Goal: Task Accomplishment & Management: Manage account settings

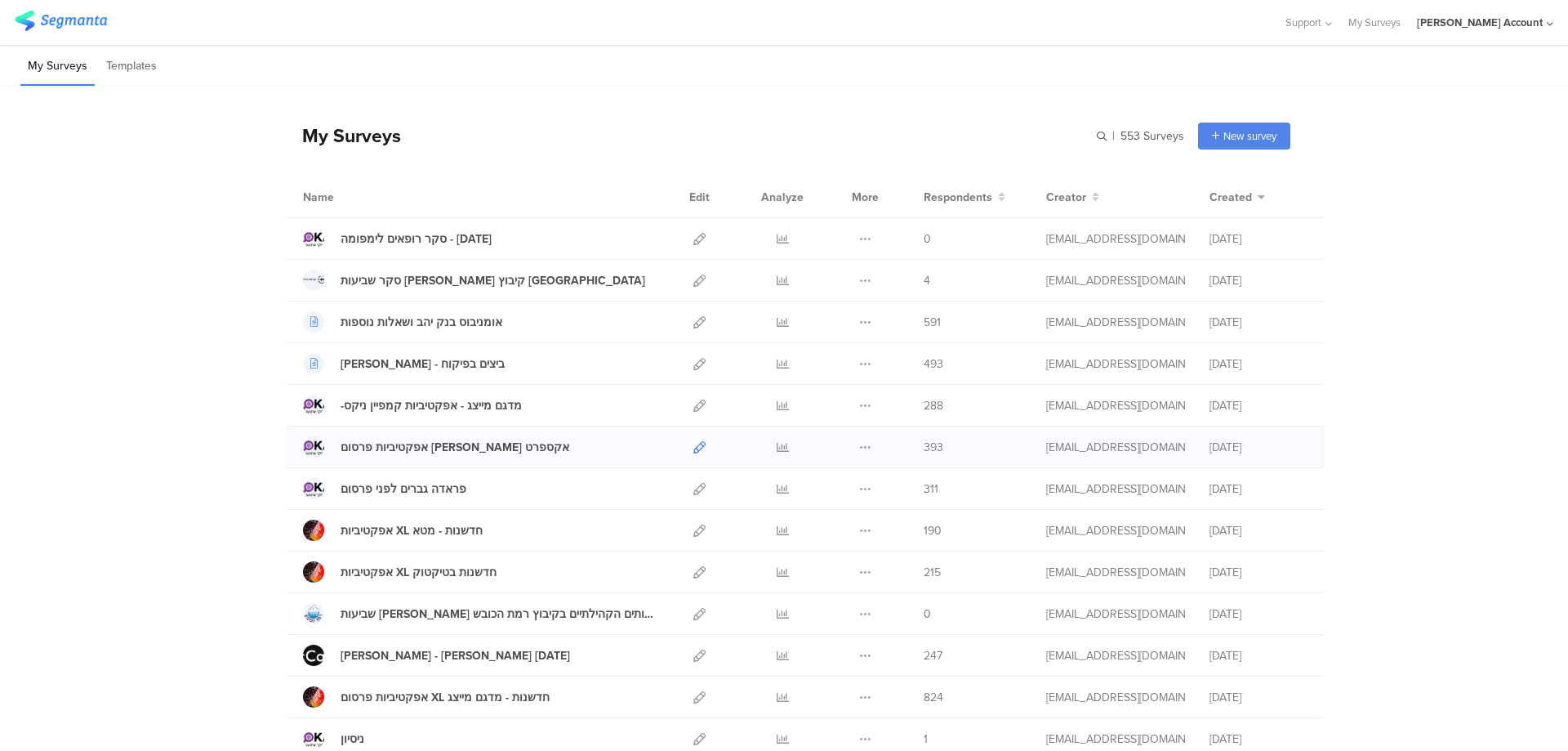
click at [694, 446] on icon at bounding box center [700, 448] width 13 height 13
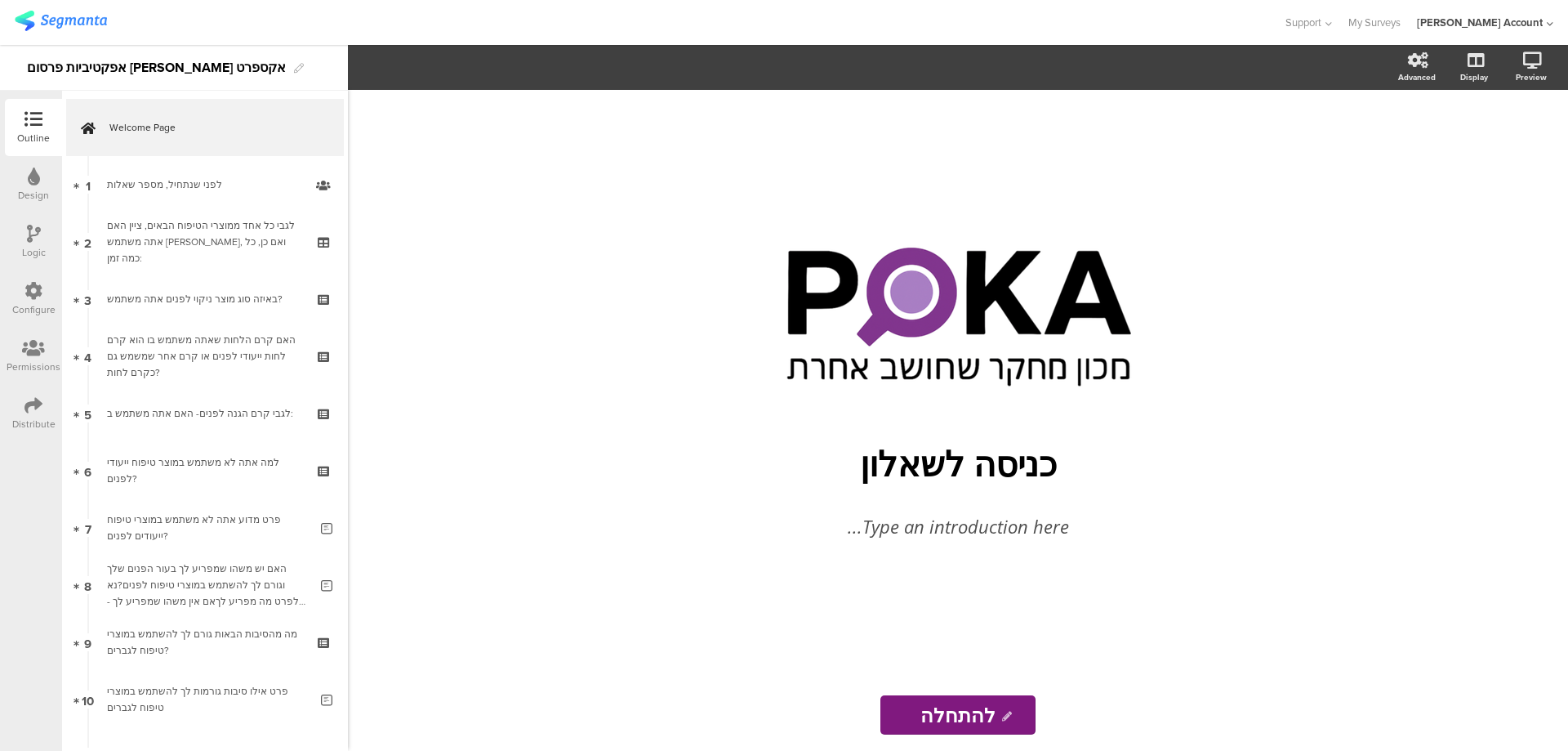
click at [26, 428] on div "Distribute" at bounding box center [34, 424] width 43 height 14
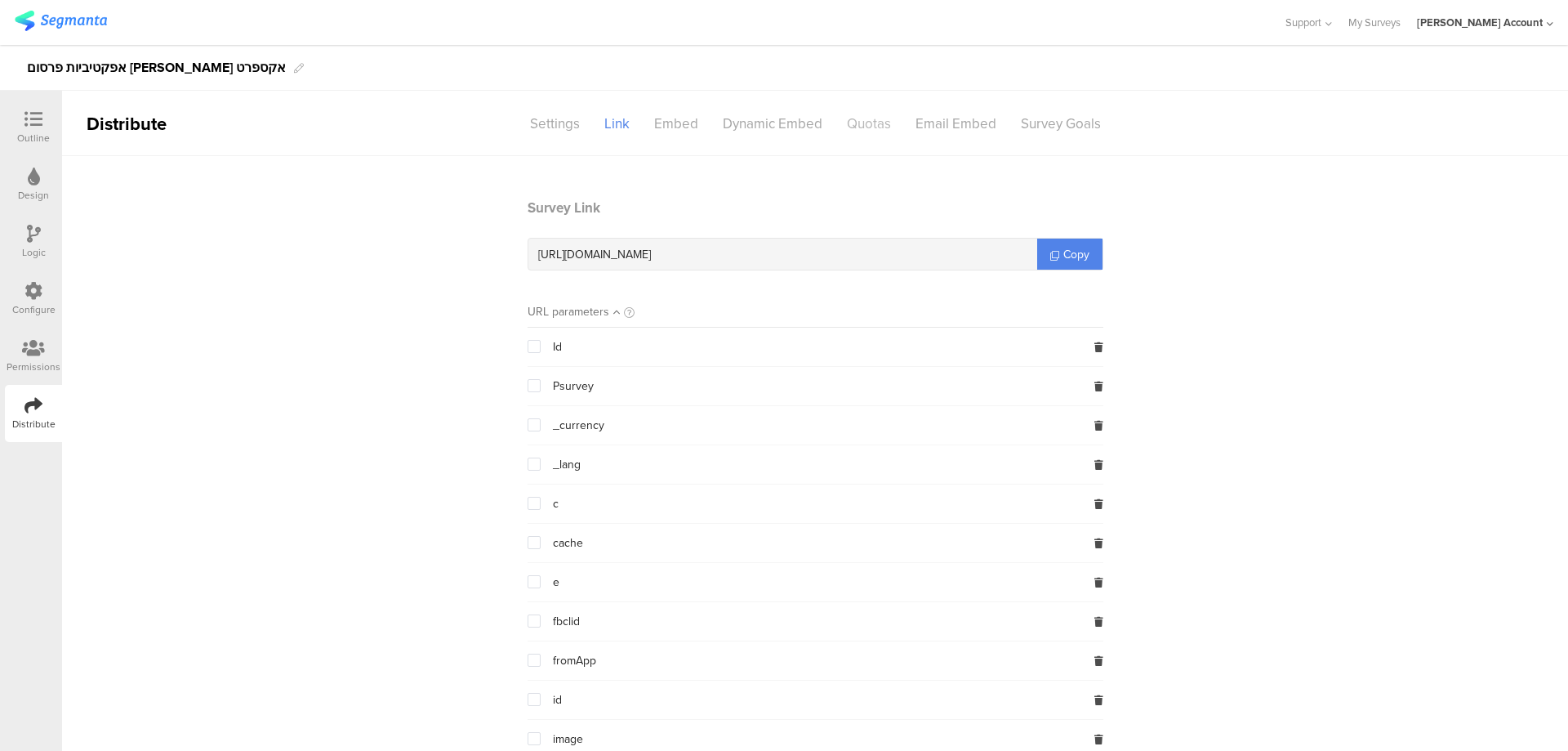
click at [856, 122] on div "Quotas" at bounding box center [869, 124] width 69 height 29
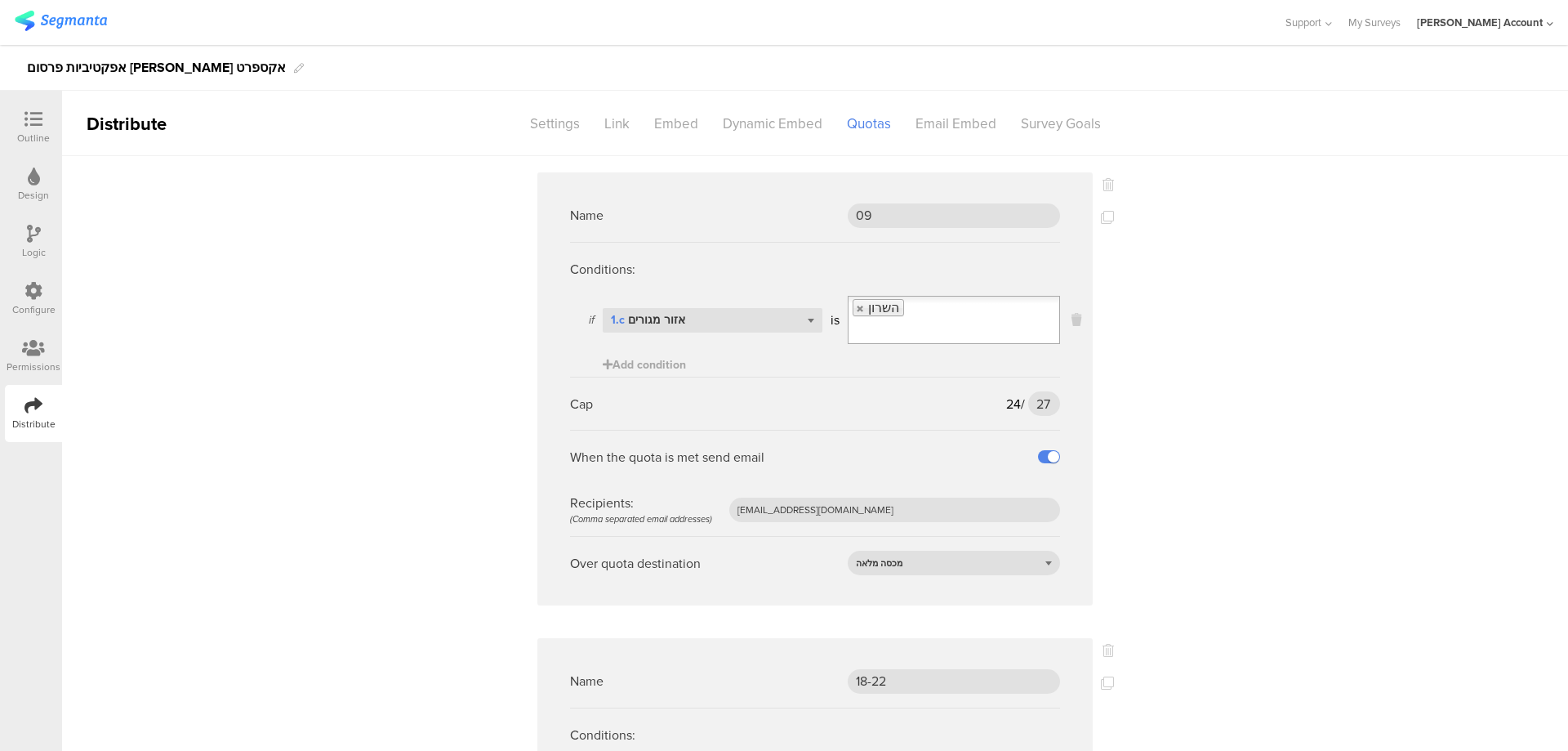
click at [27, 227] on icon at bounding box center [33, 234] width 14 height 18
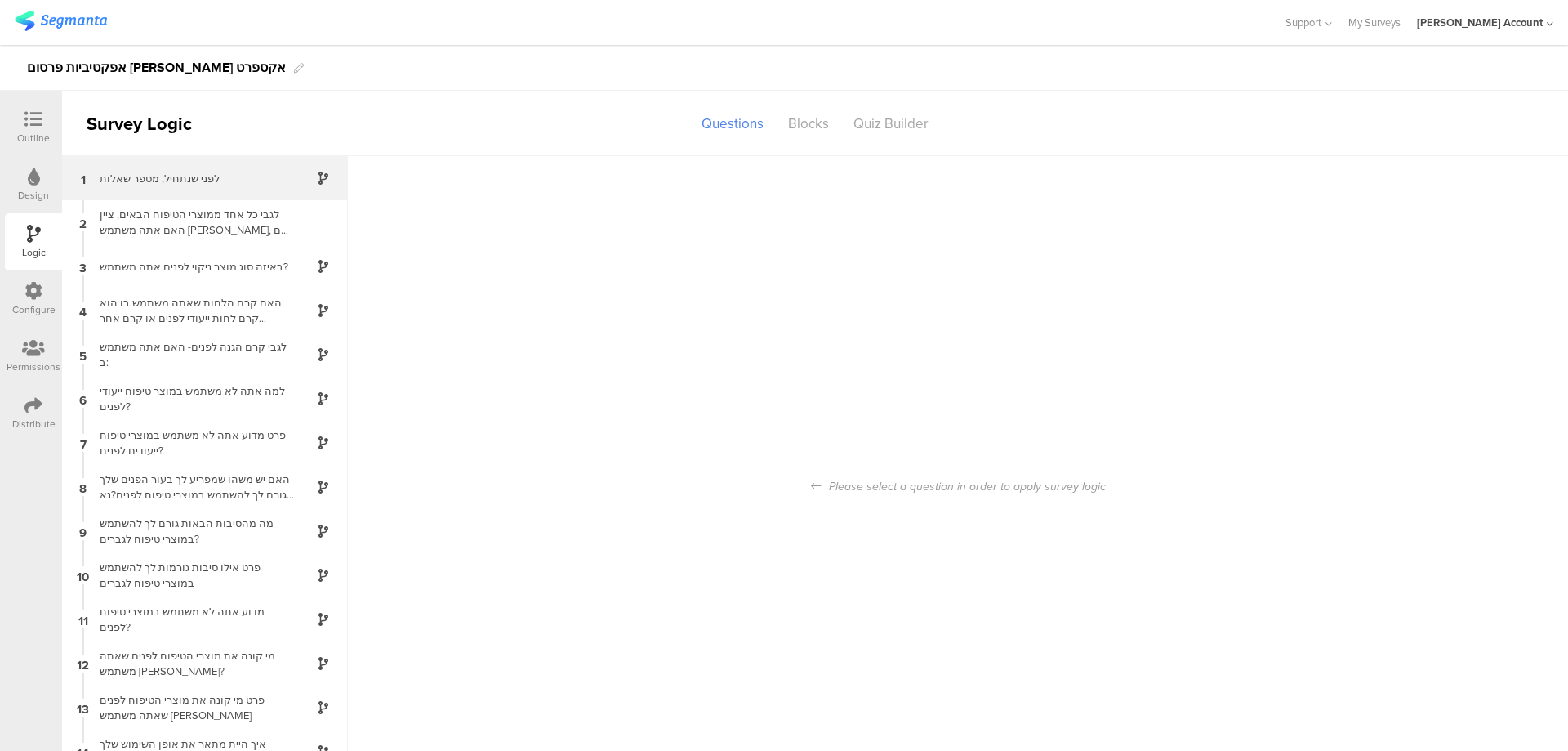
click at [271, 175] on div "לפני שנתחיל, מספר שאלות" at bounding box center [192, 178] width 204 height 15
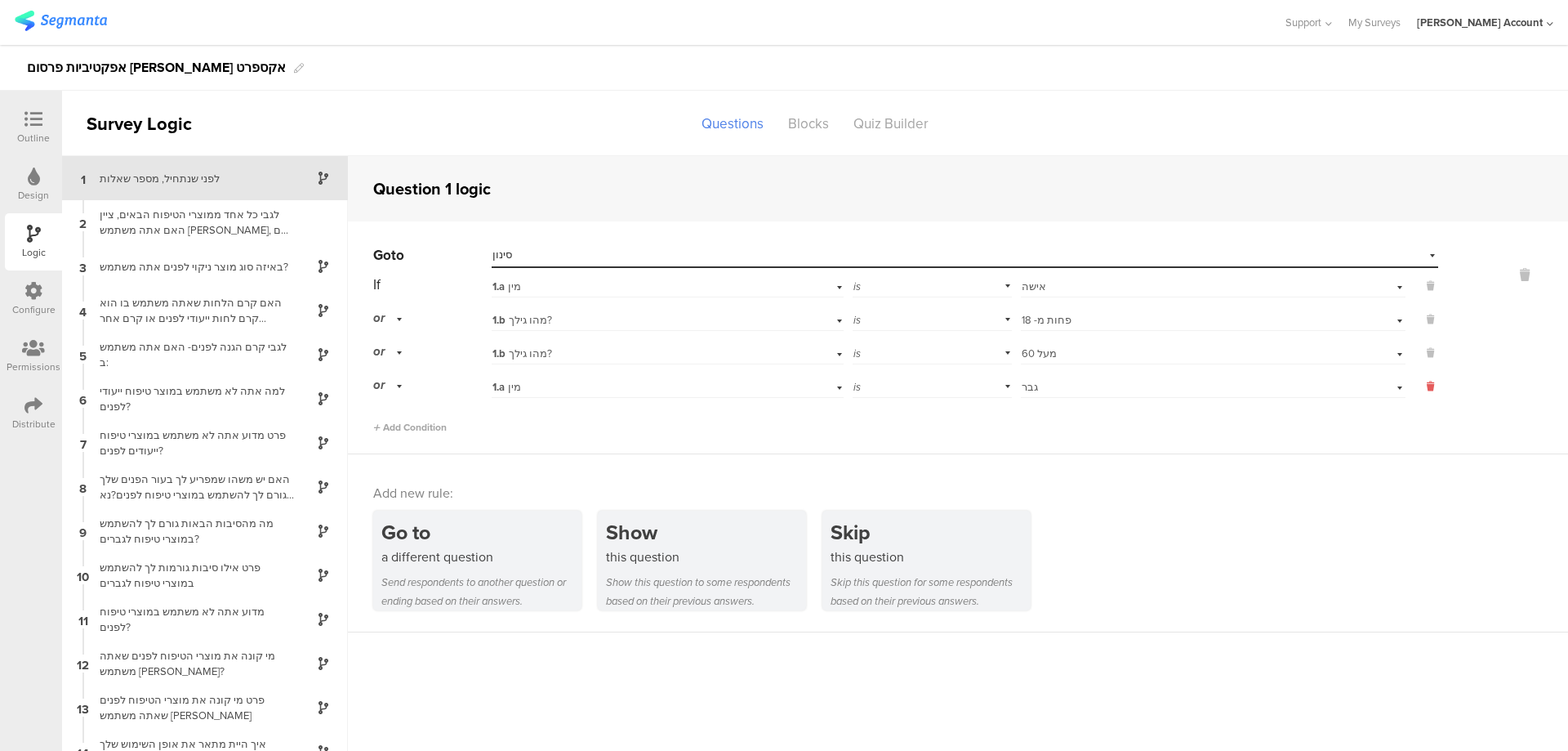
click at [1413, 384] on button at bounding box center [1422, 386] width 32 height 14
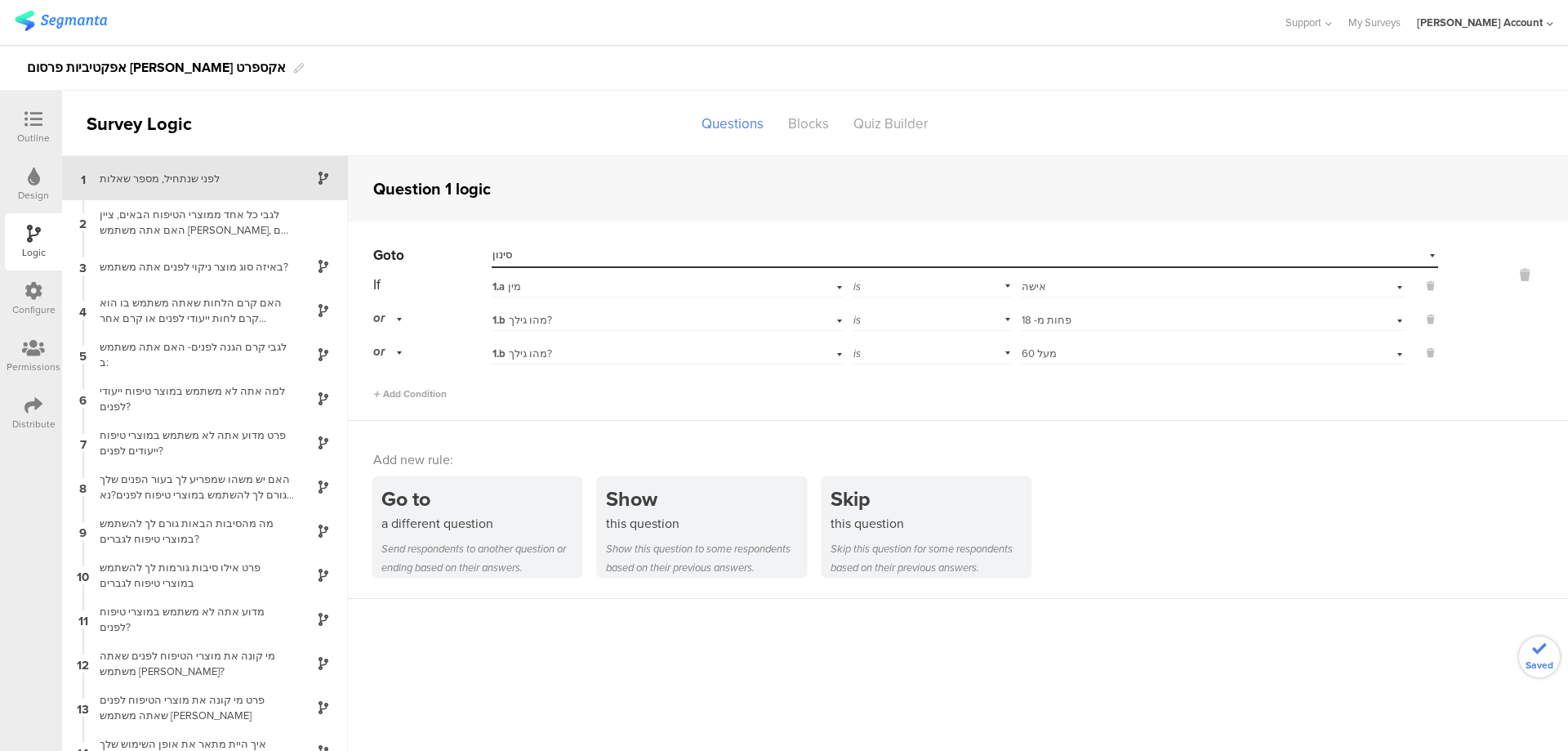
click at [27, 411] on icon at bounding box center [33, 405] width 18 height 18
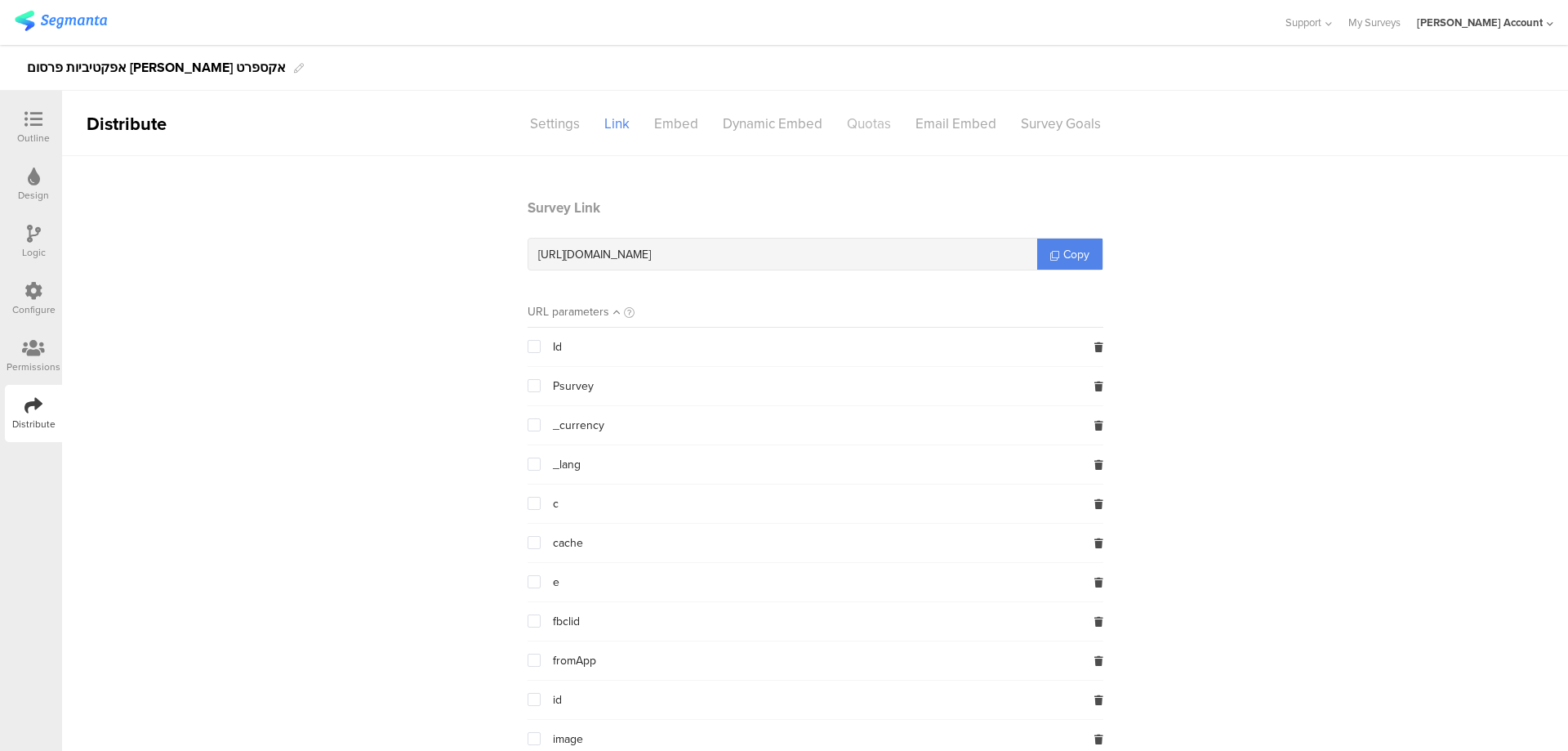
click at [858, 122] on div "Quotas" at bounding box center [869, 124] width 69 height 29
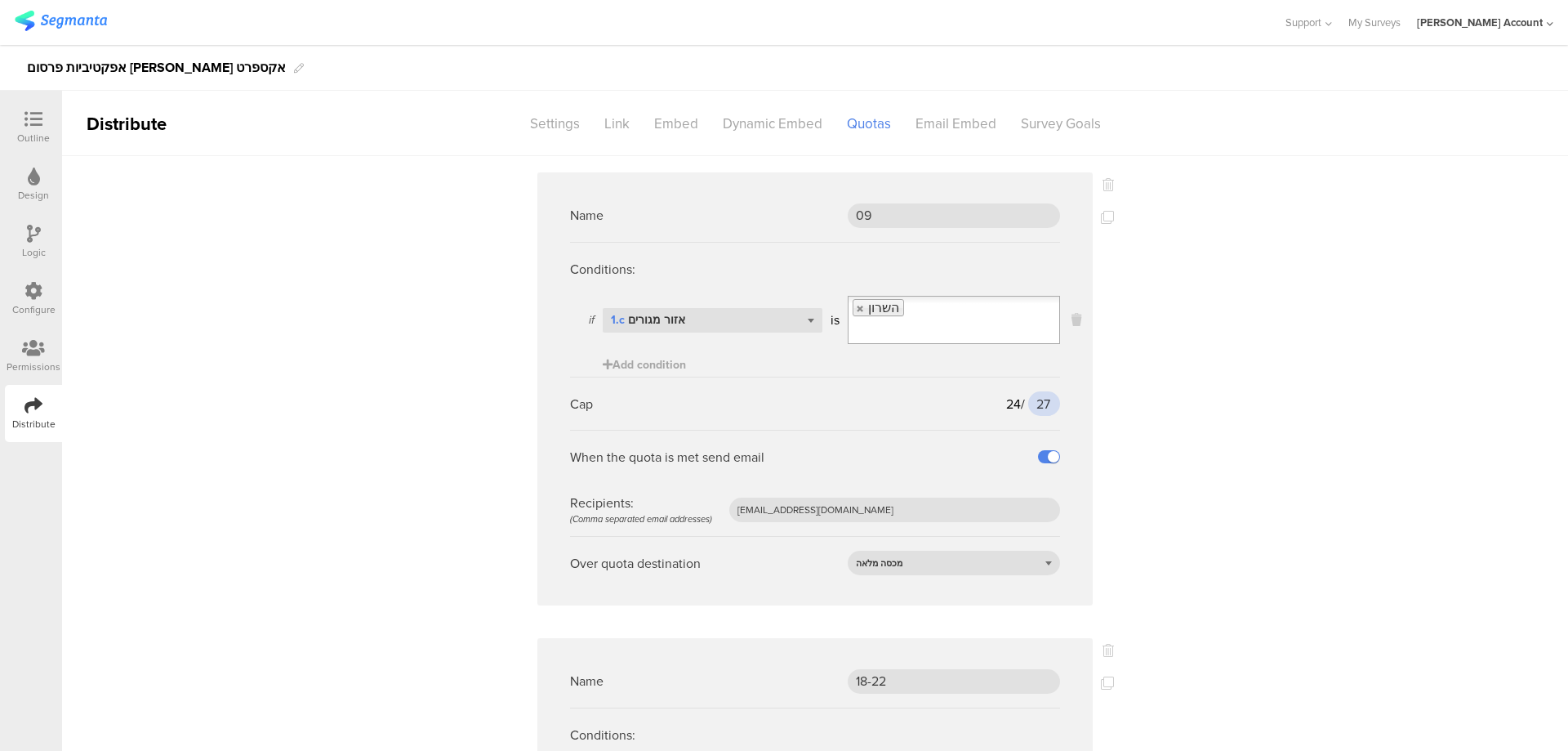
click at [1031, 392] on input "27" at bounding box center [1044, 403] width 32 height 24
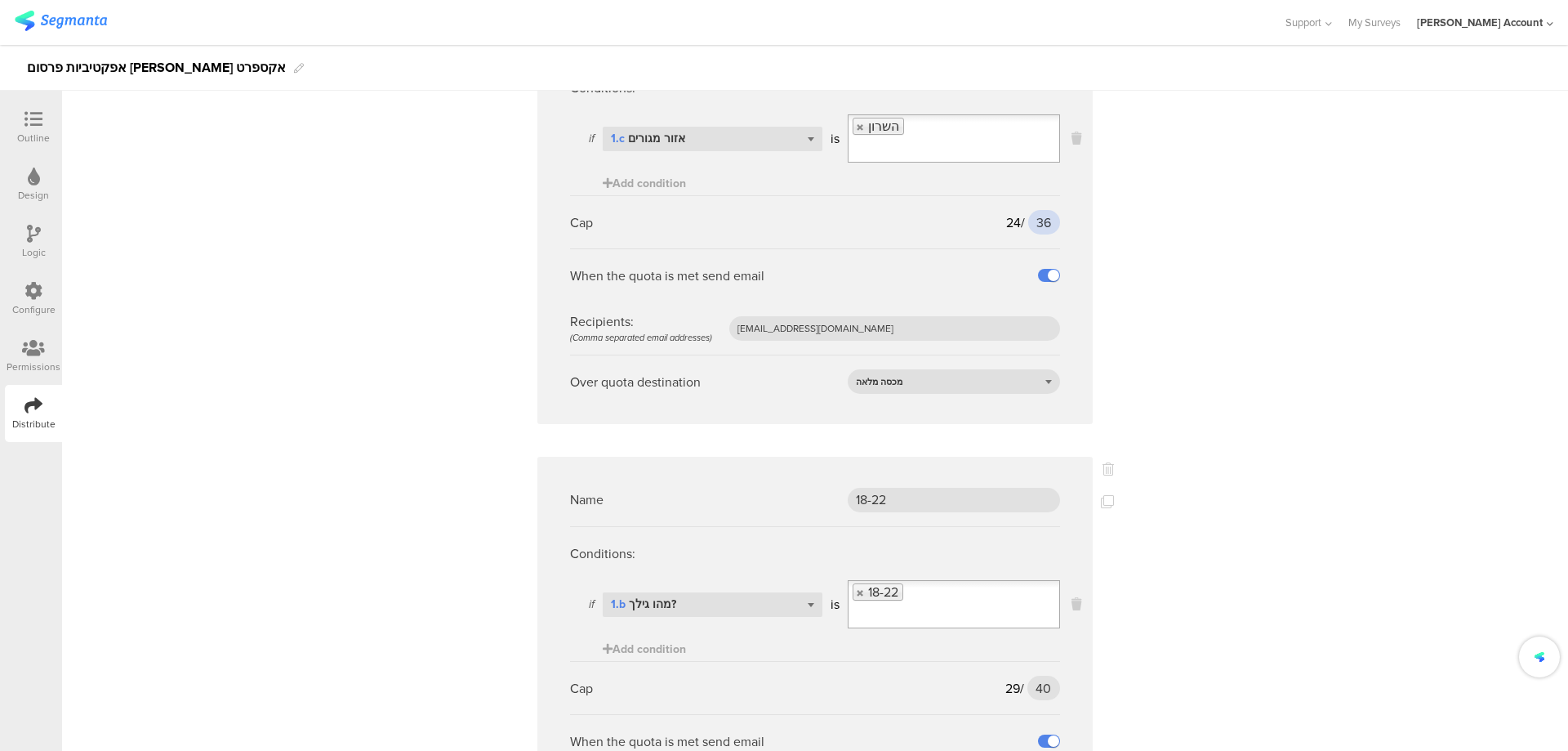
scroll to position [218, 0]
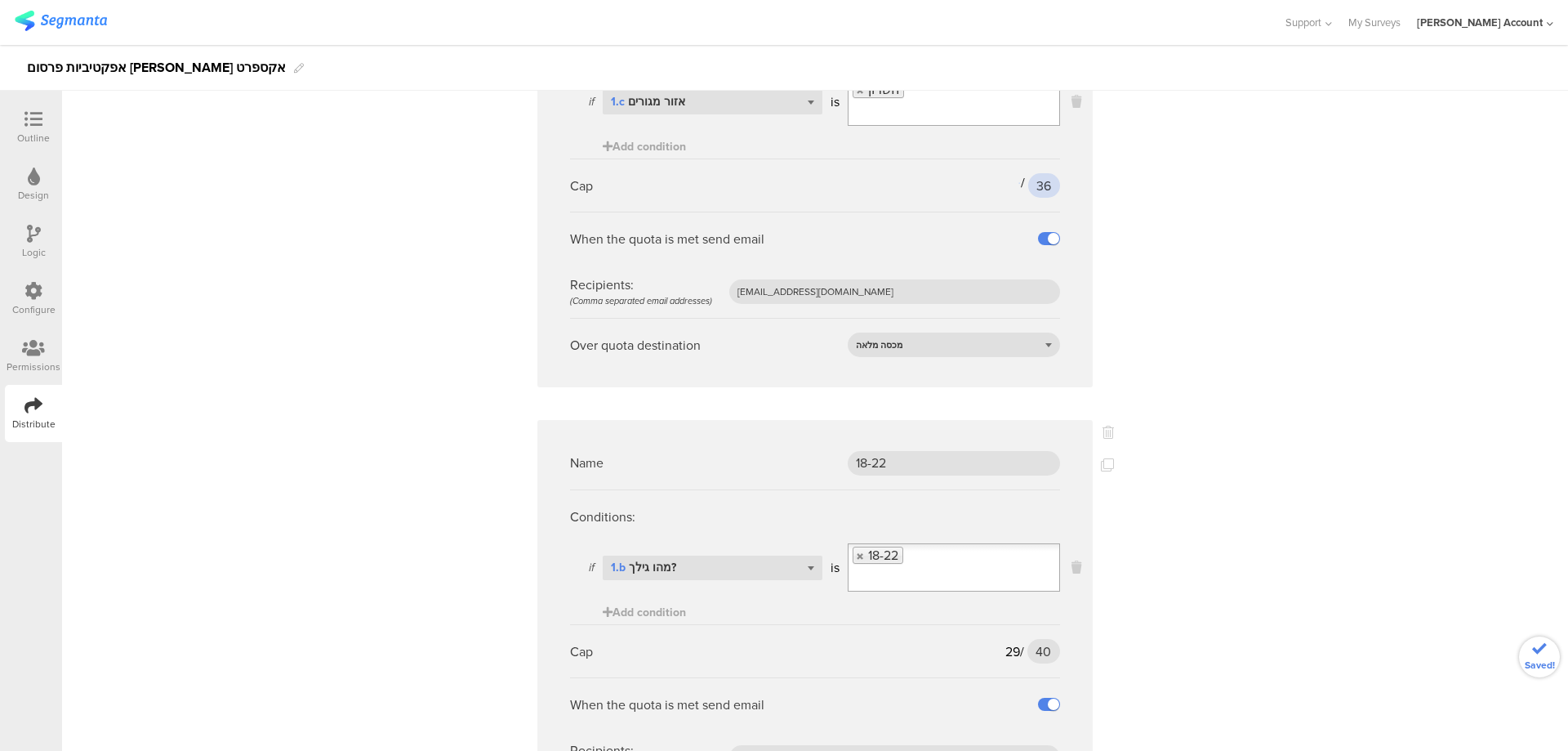
type input "36"
click at [1032, 639] on input "40" at bounding box center [1044, 651] width 32 height 24
type input "53"
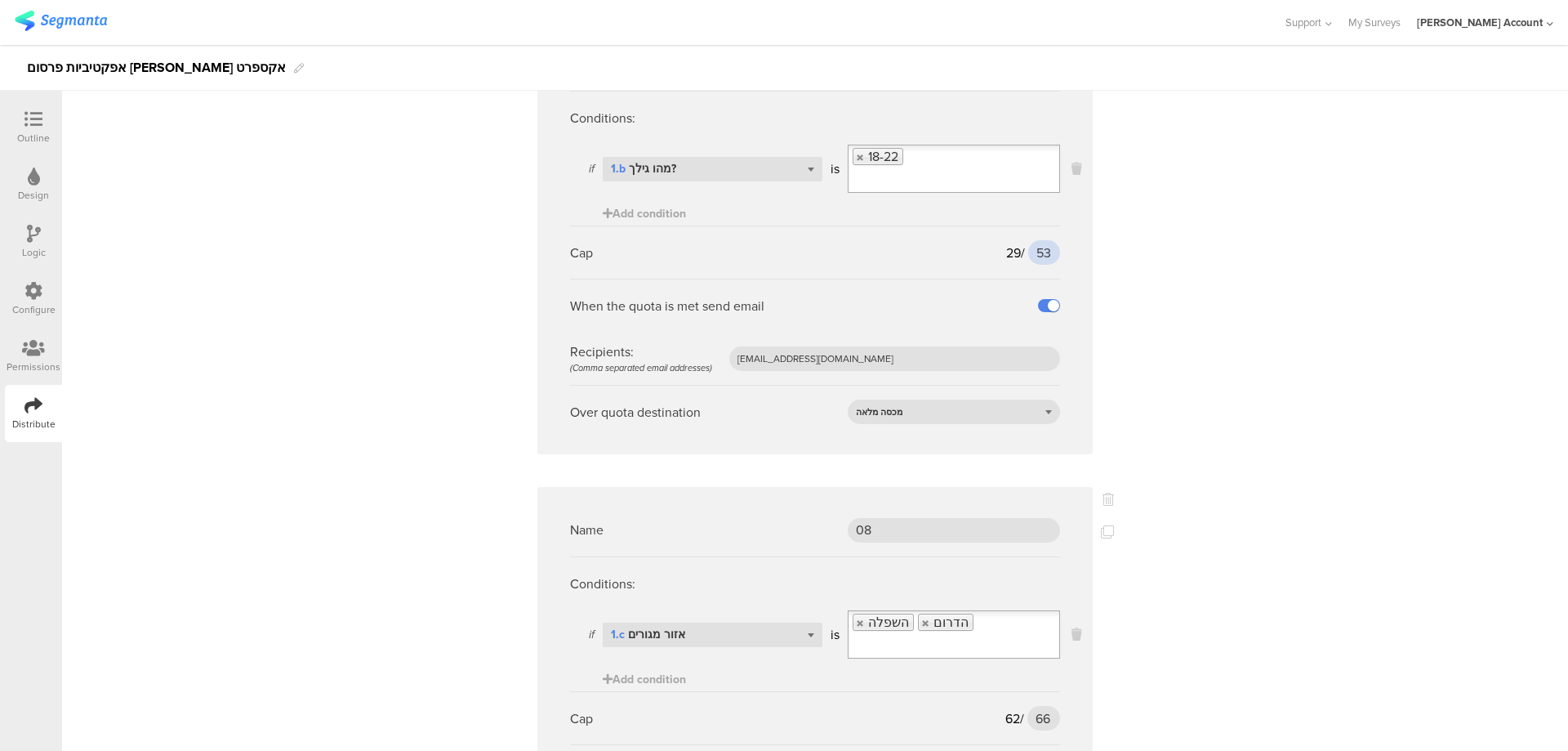
scroll to position [654, 0]
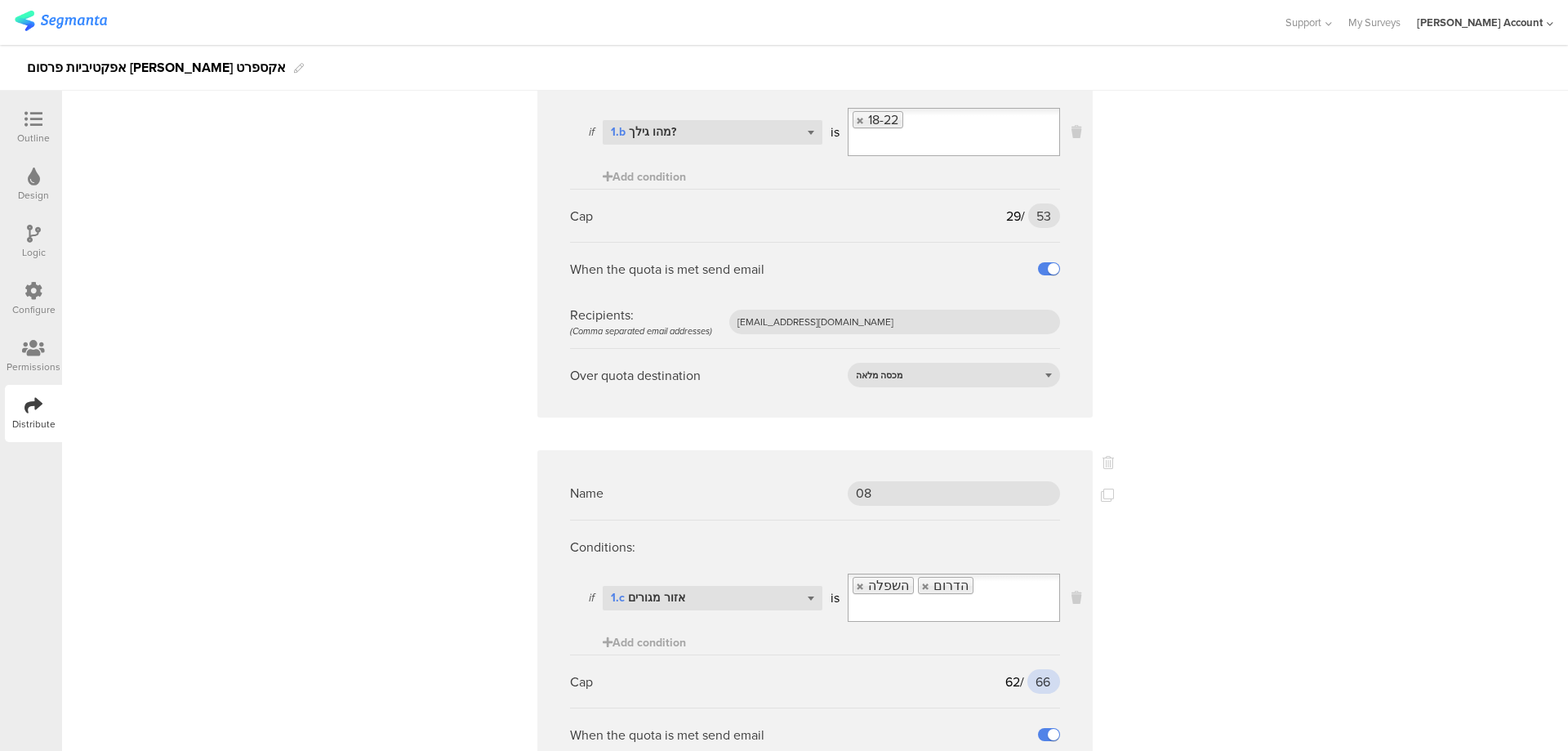
click at [1031, 669] on input "66" at bounding box center [1044, 681] width 32 height 24
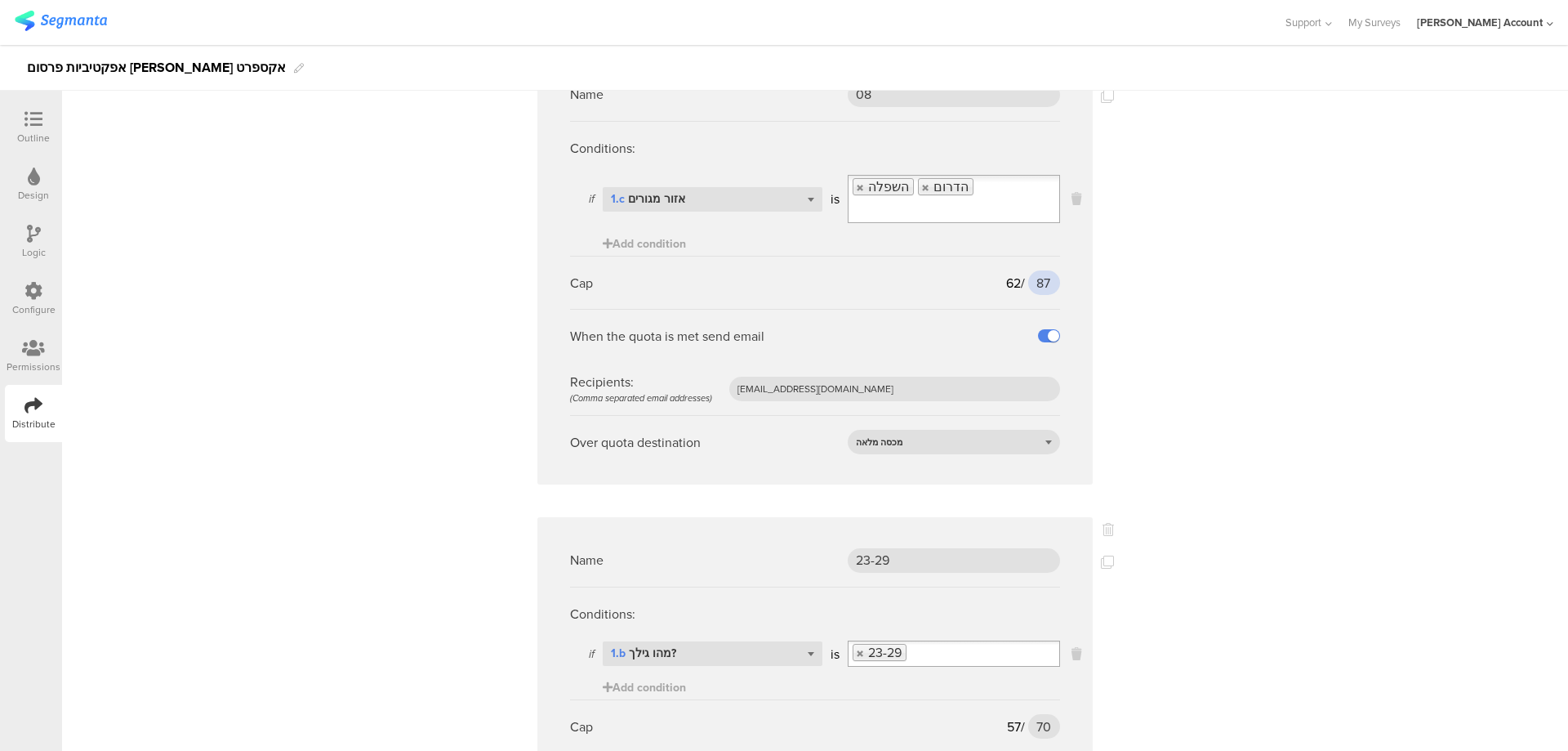
scroll to position [1089, 0]
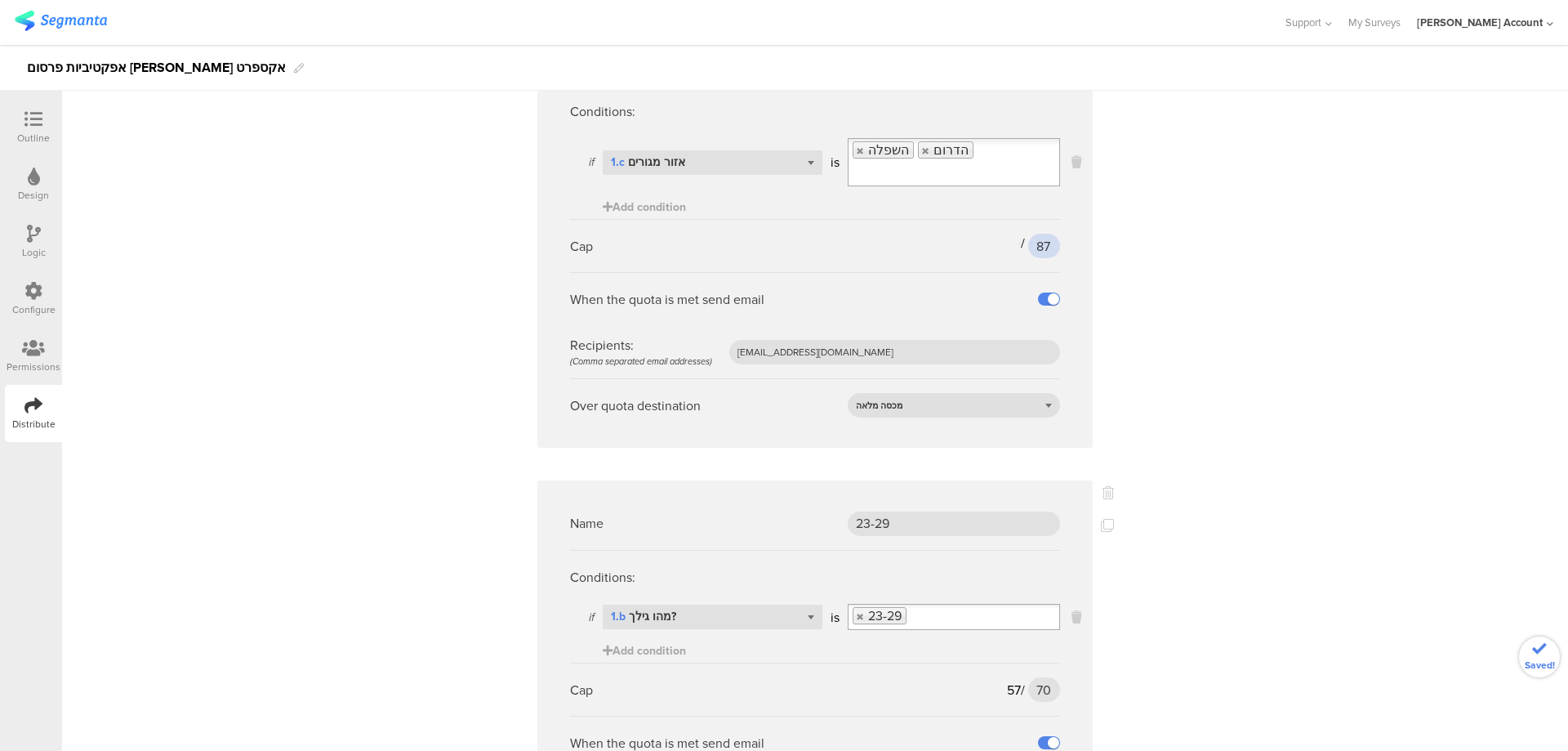
type input "87"
click at [1038, 677] on input "70" at bounding box center [1044, 689] width 32 height 24
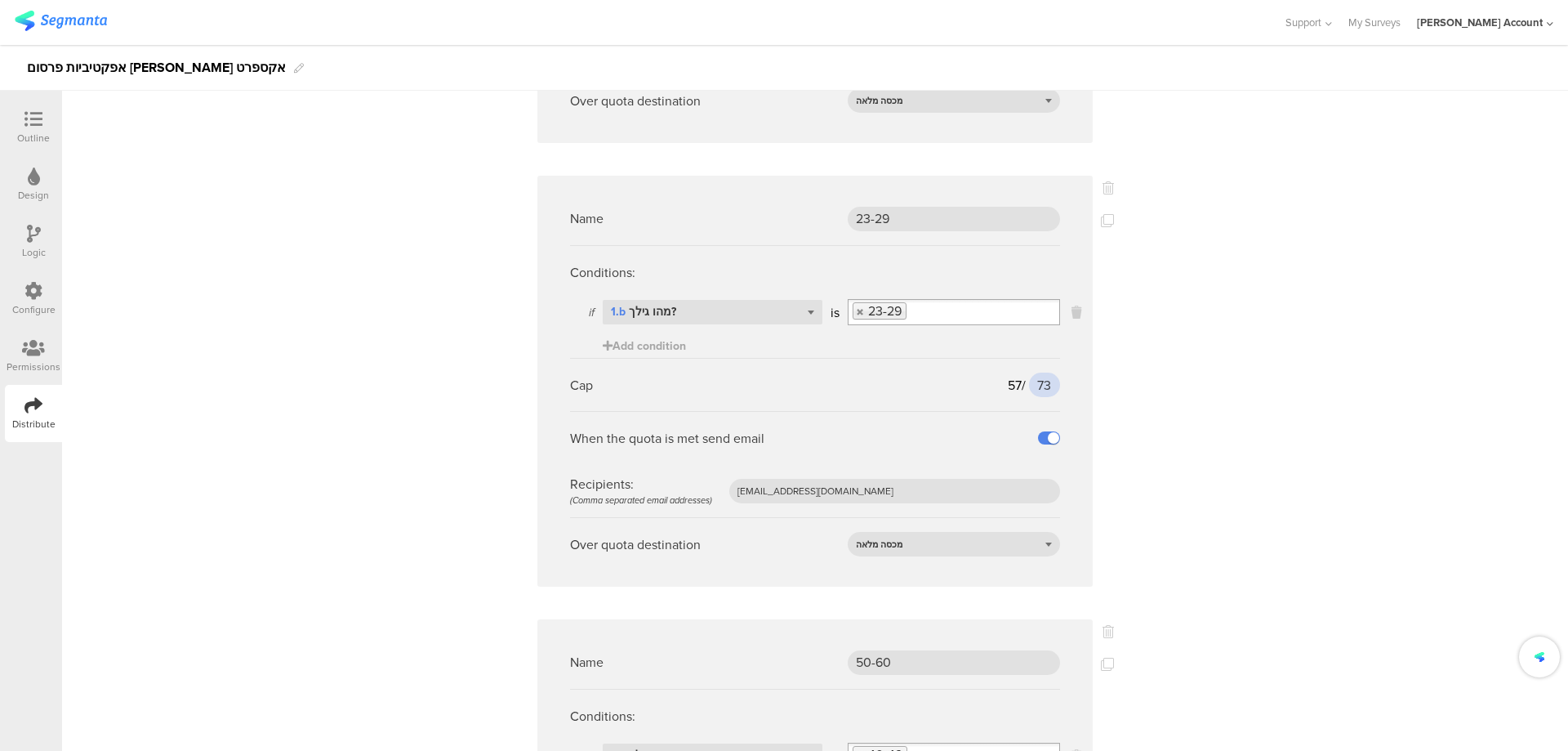
scroll to position [1525, 0]
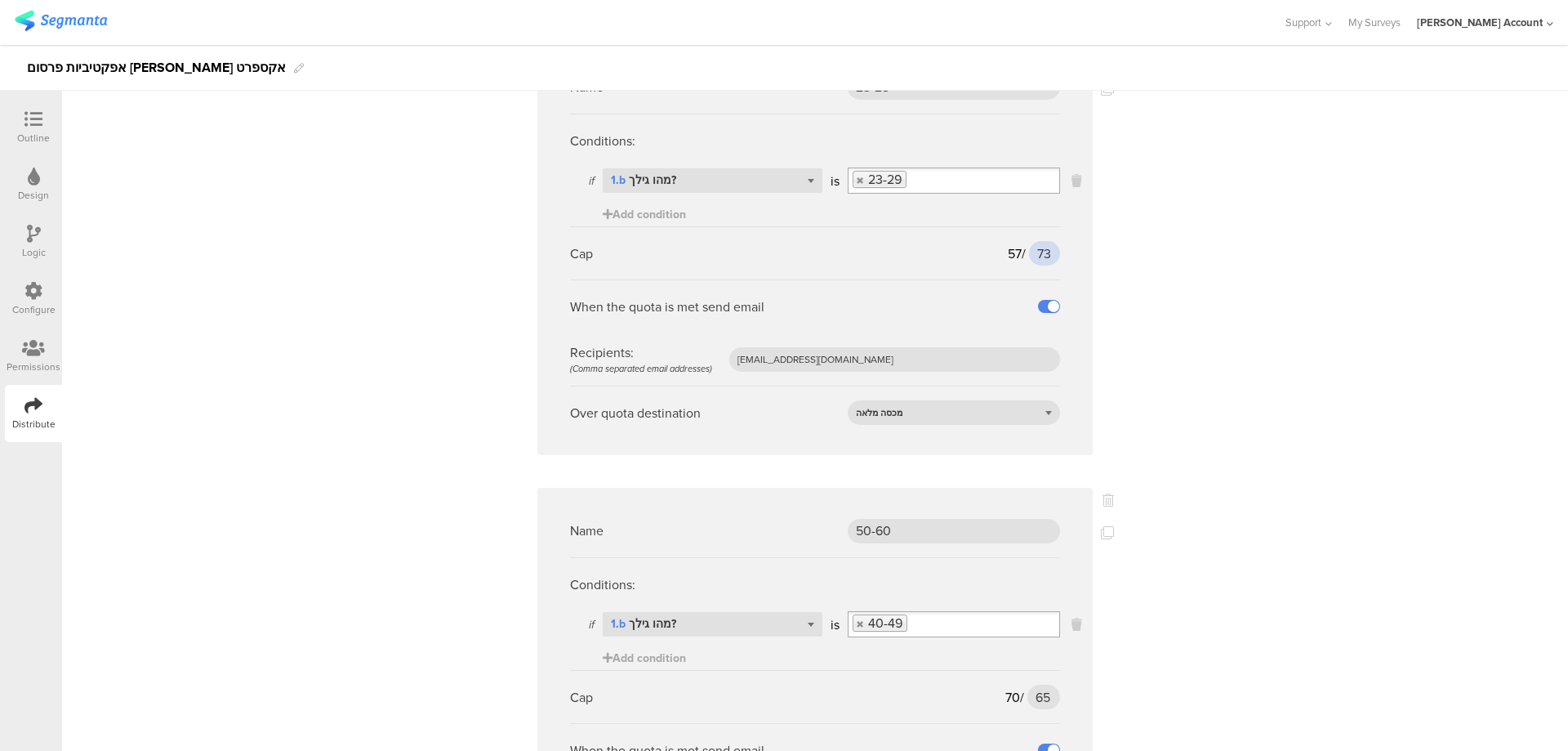
type input "73"
click at [1040, 685] on input "65" at bounding box center [1044, 697] width 32 height 24
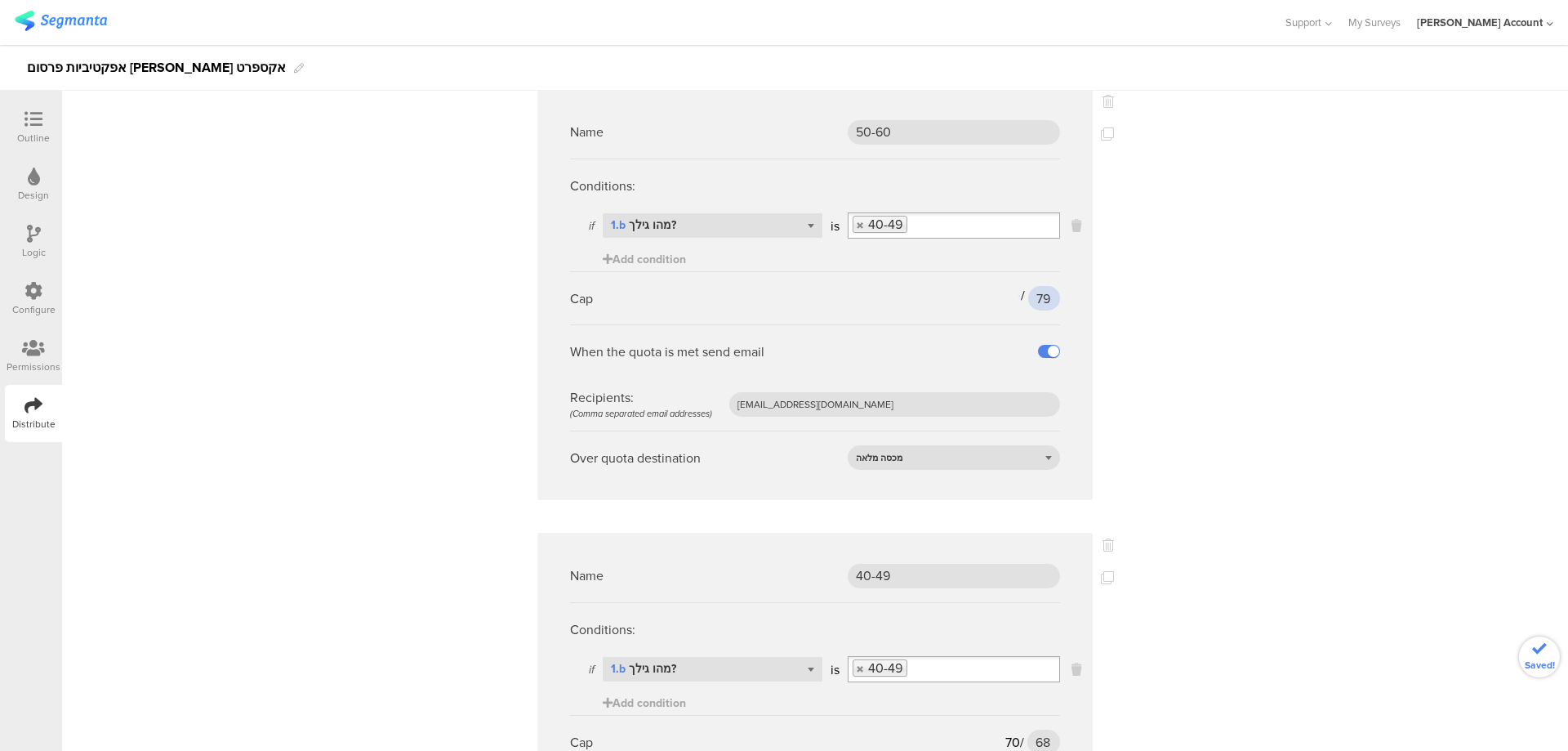
scroll to position [1961, 0]
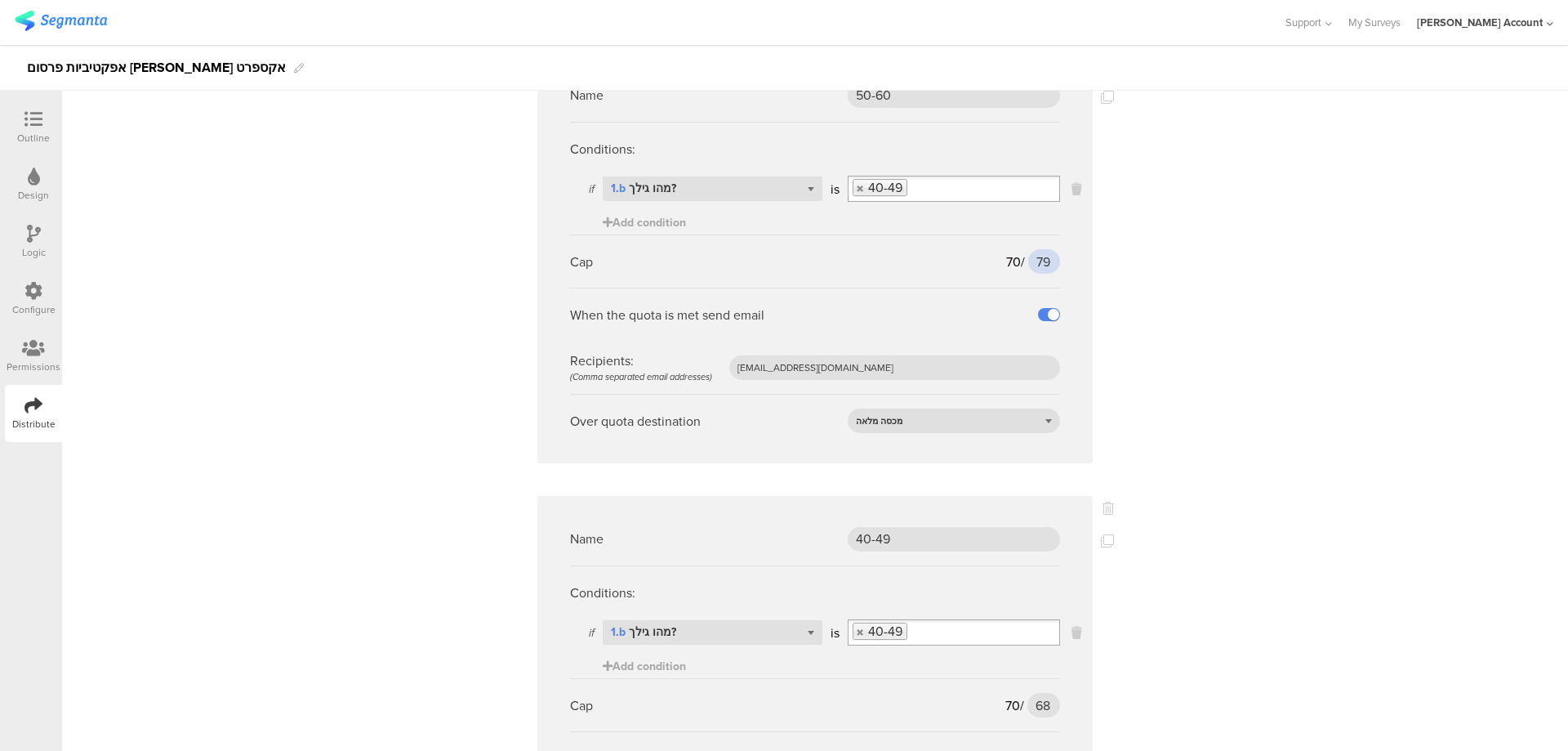
type input "79"
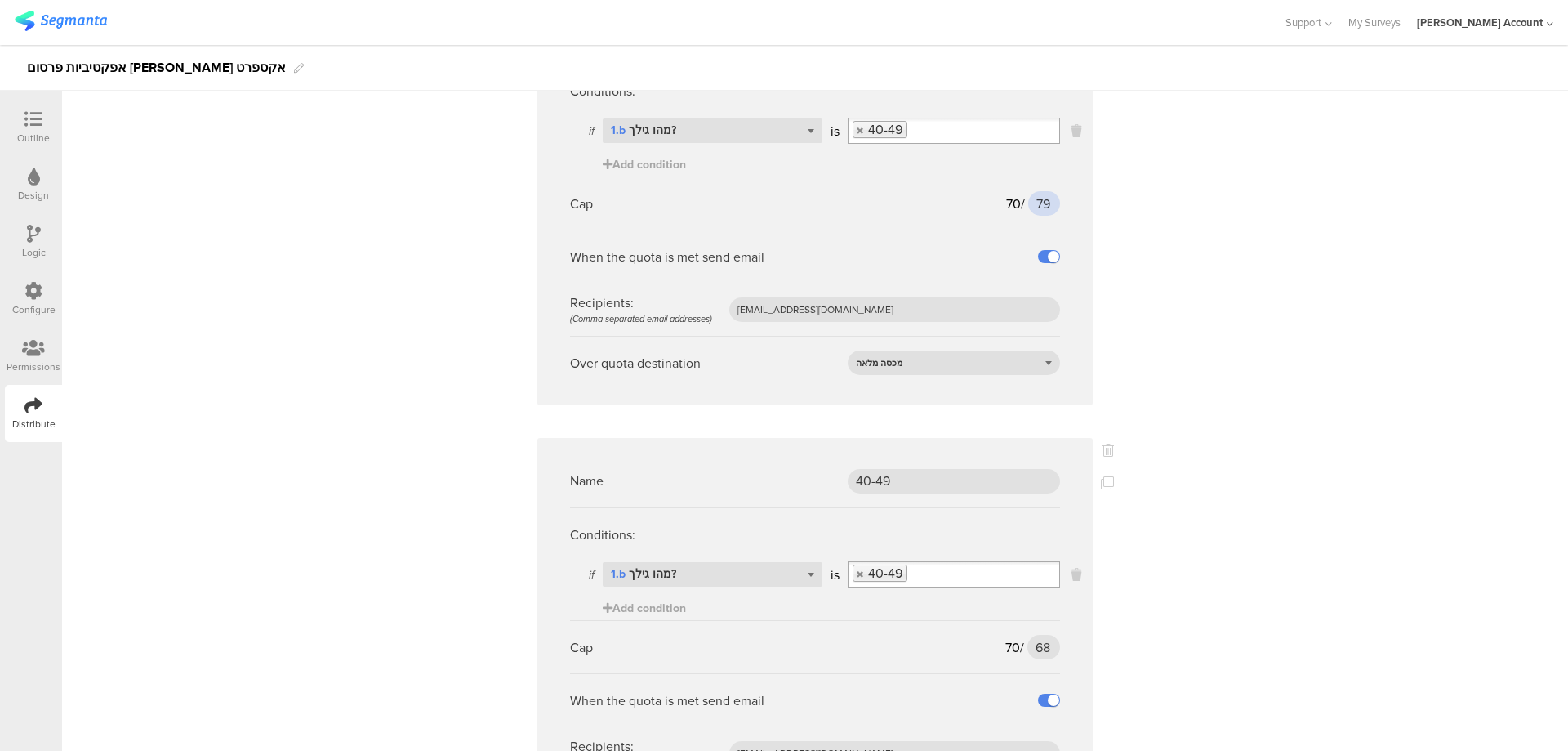
scroll to position [2070, 0]
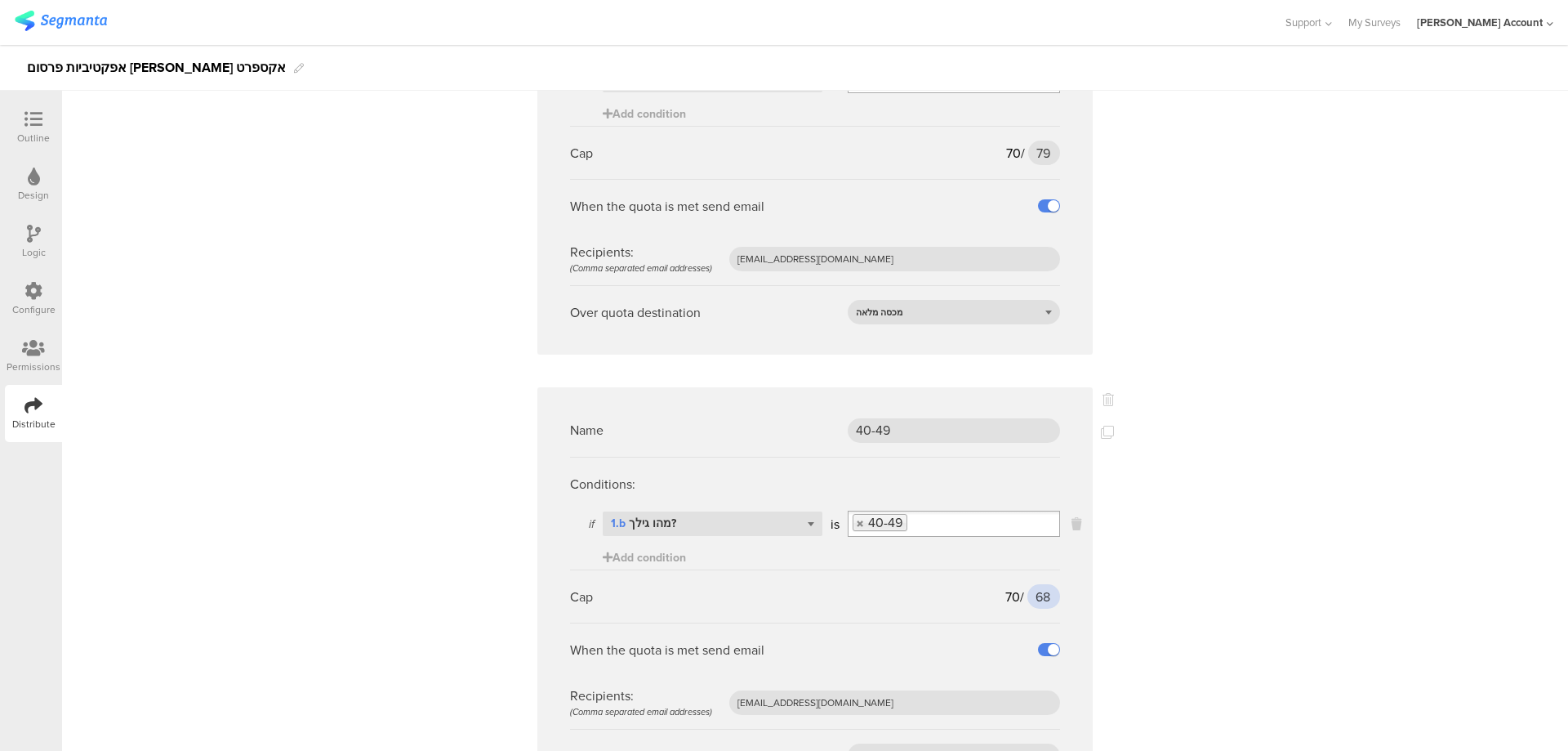
click at [1037, 584] on input "68" at bounding box center [1044, 596] width 32 height 24
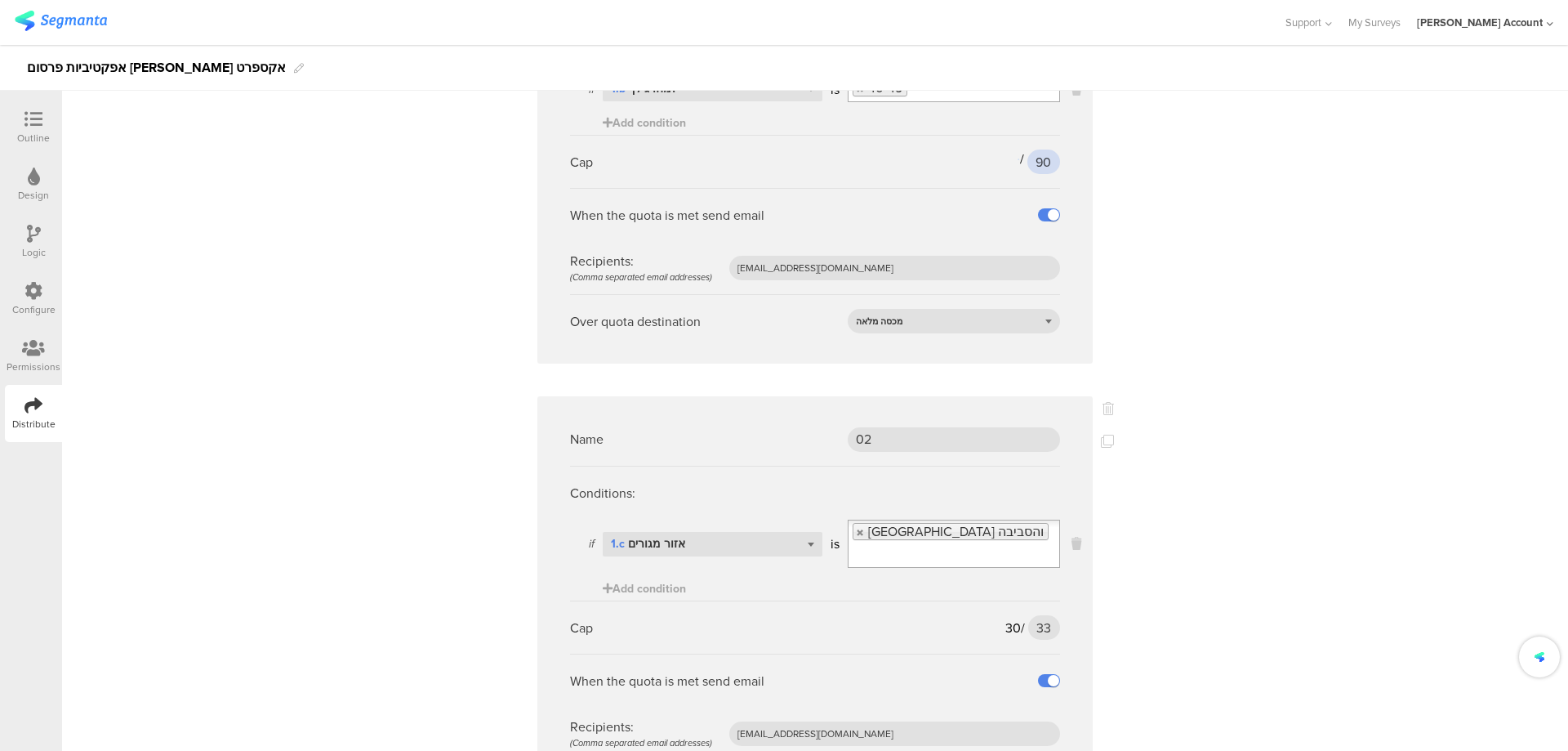
scroll to position [2506, 0]
type input "90"
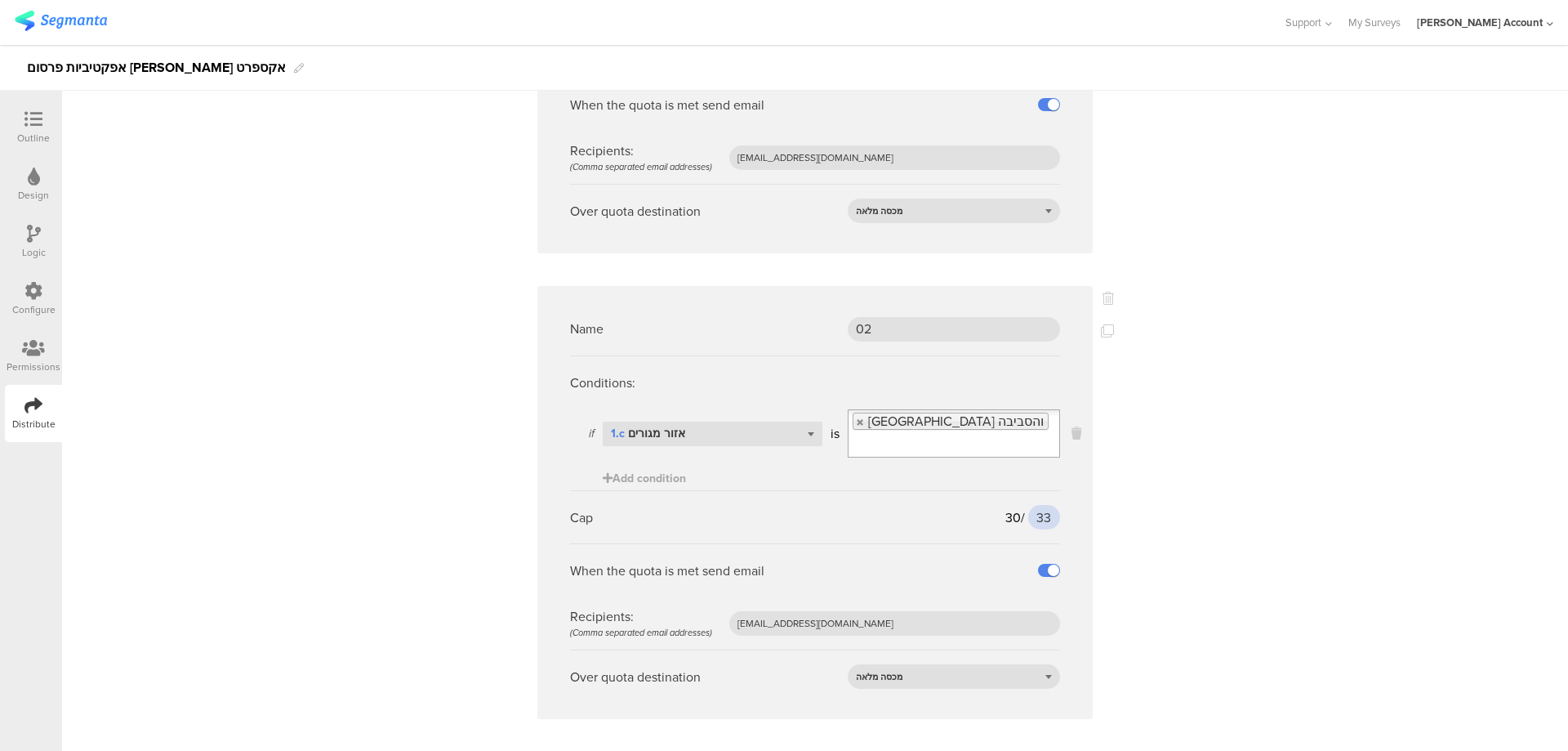
click at [1035, 505] on input "33" at bounding box center [1044, 516] width 32 height 24
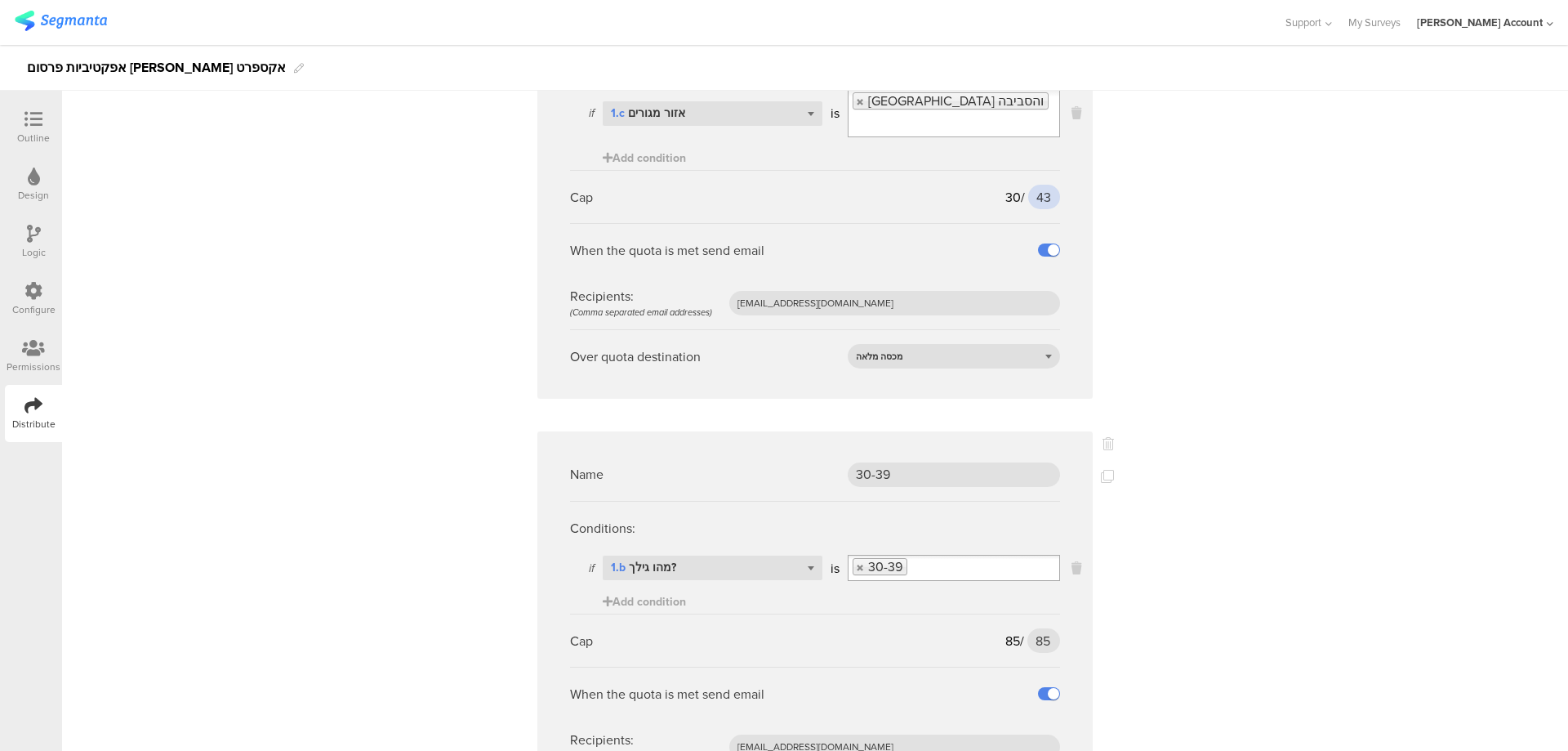
scroll to position [3050, 0]
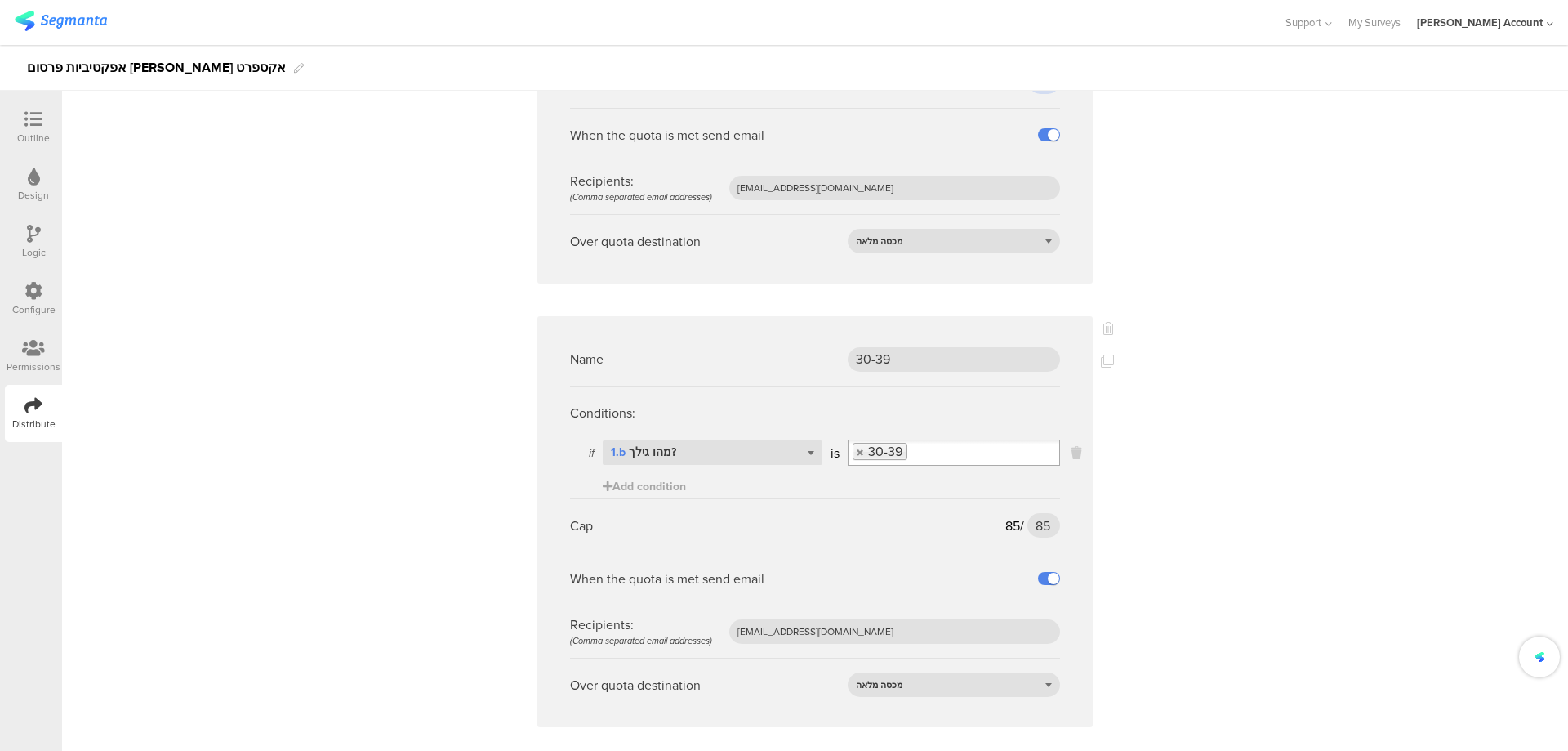
type input "43"
click at [1039, 514] on input "85" at bounding box center [1044, 525] width 32 height 24
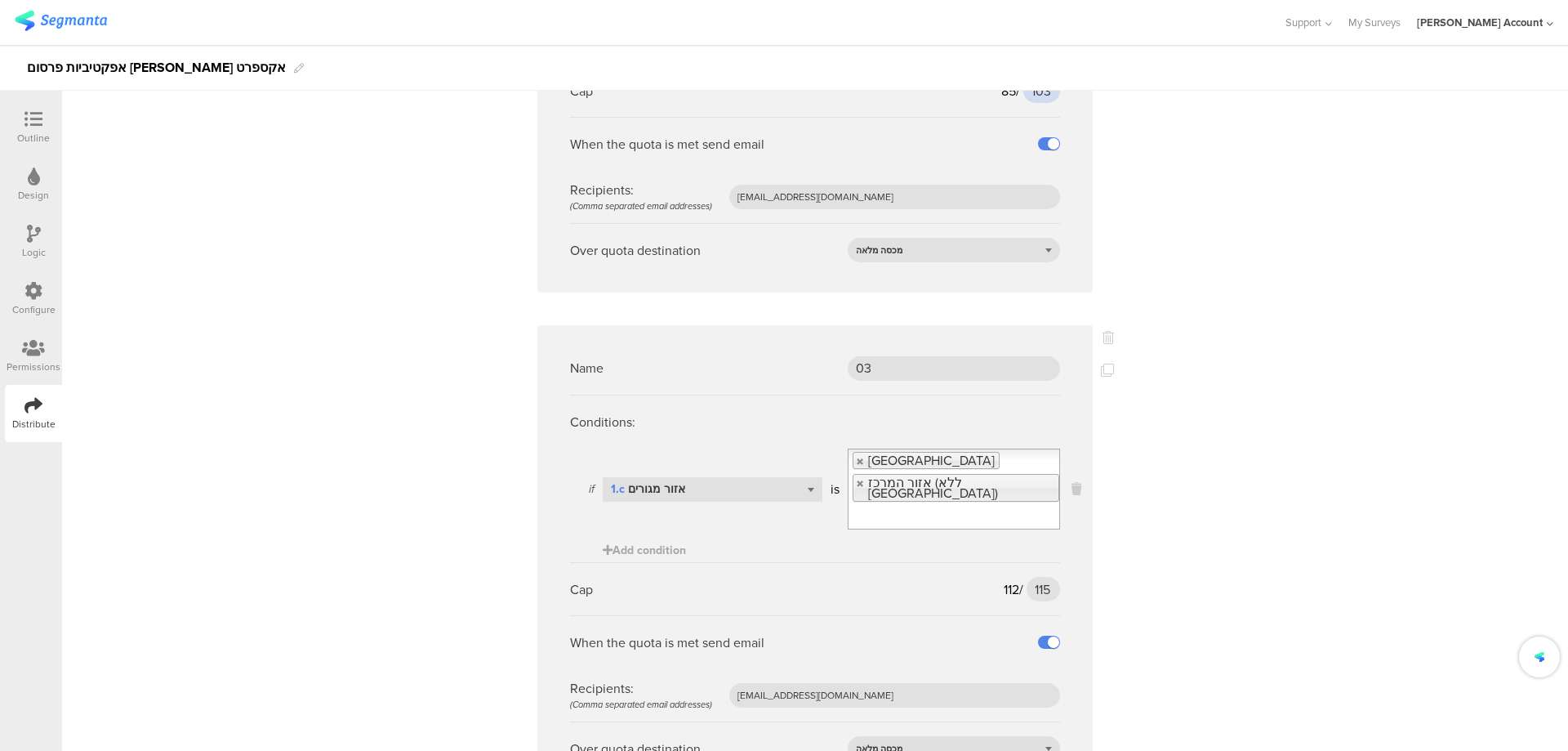
scroll to position [3487, 0]
type input "103"
click at [1030, 575] on input "115" at bounding box center [1043, 587] width 33 height 24
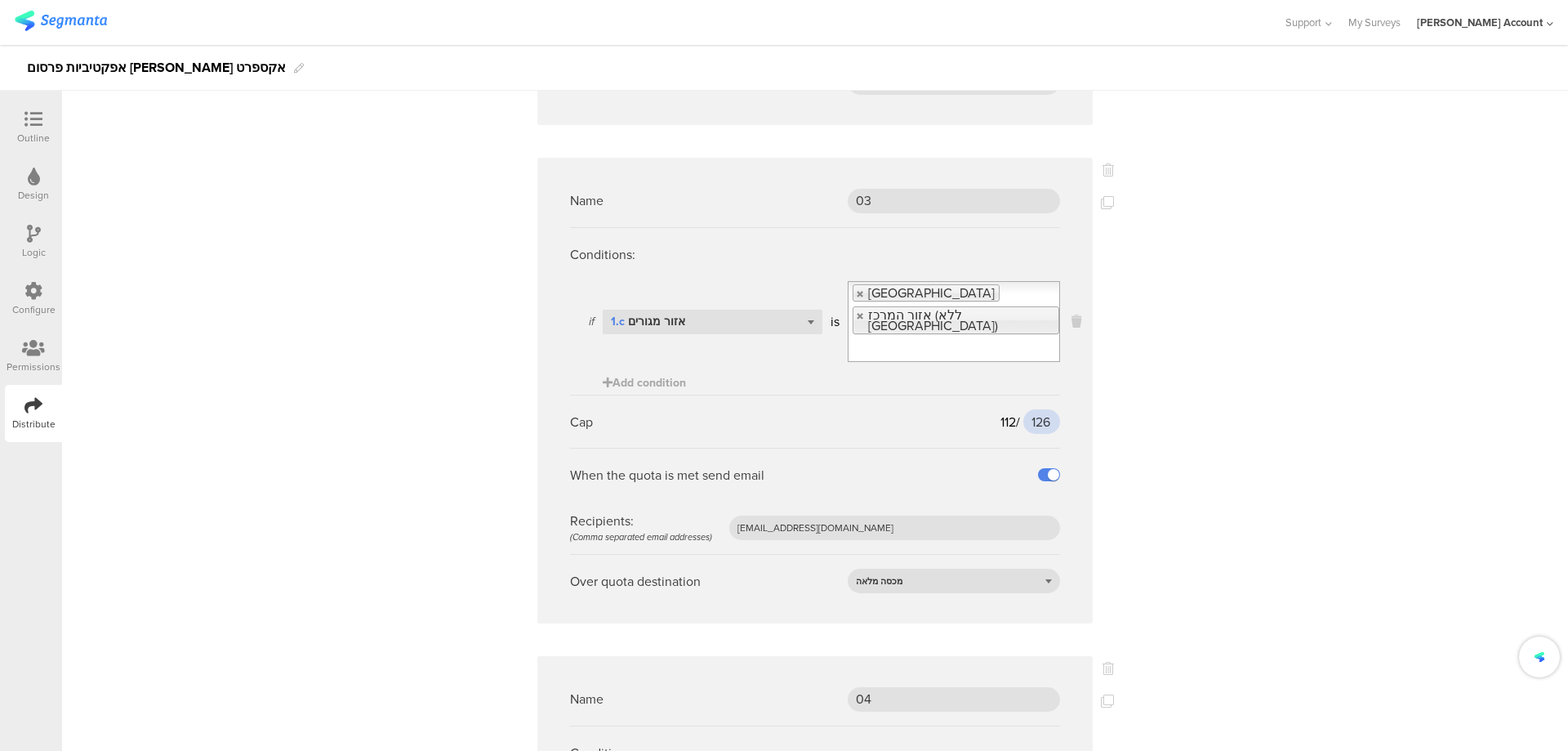
scroll to position [3922, 0]
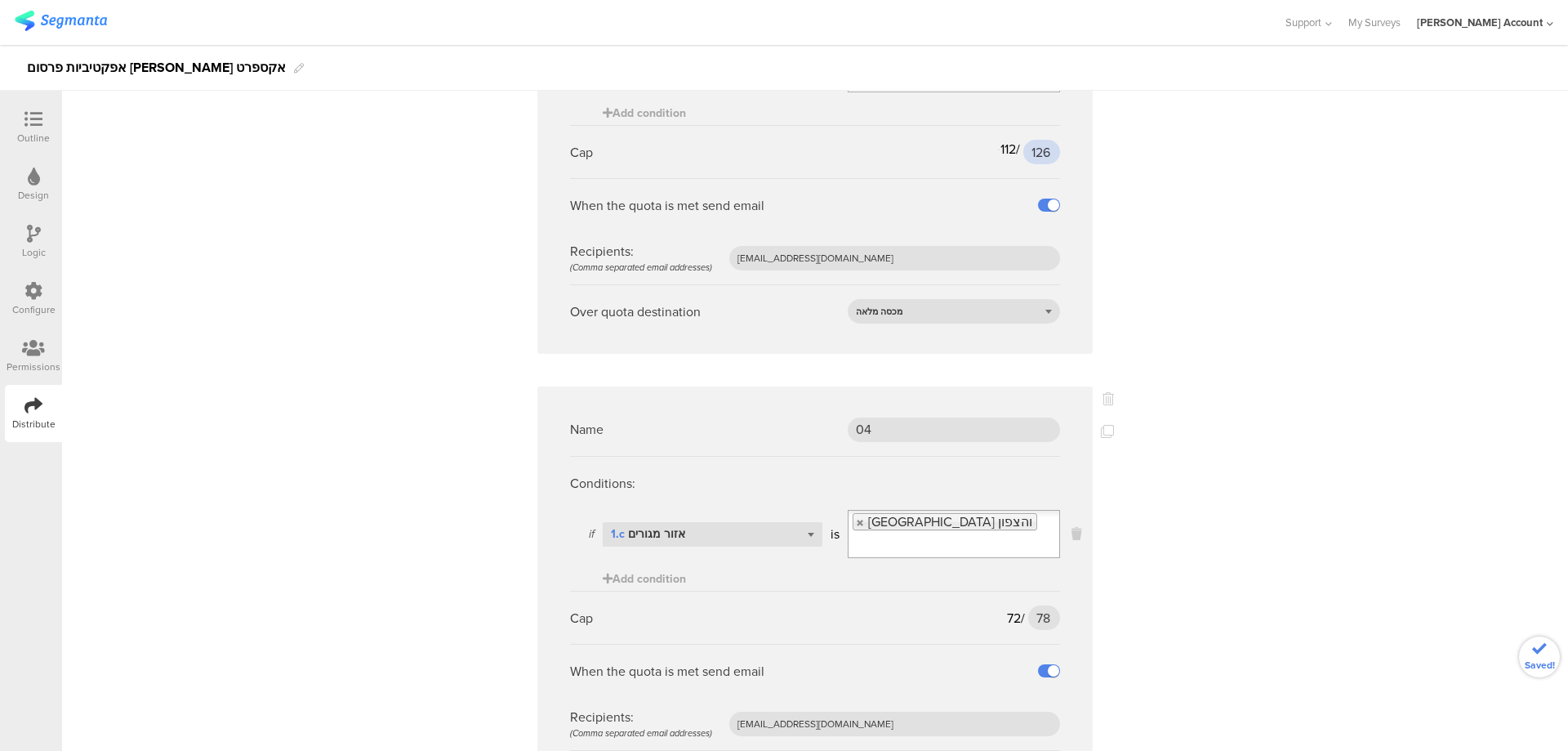
type input "126"
click at [1037, 606] on input "78" at bounding box center [1044, 617] width 32 height 24
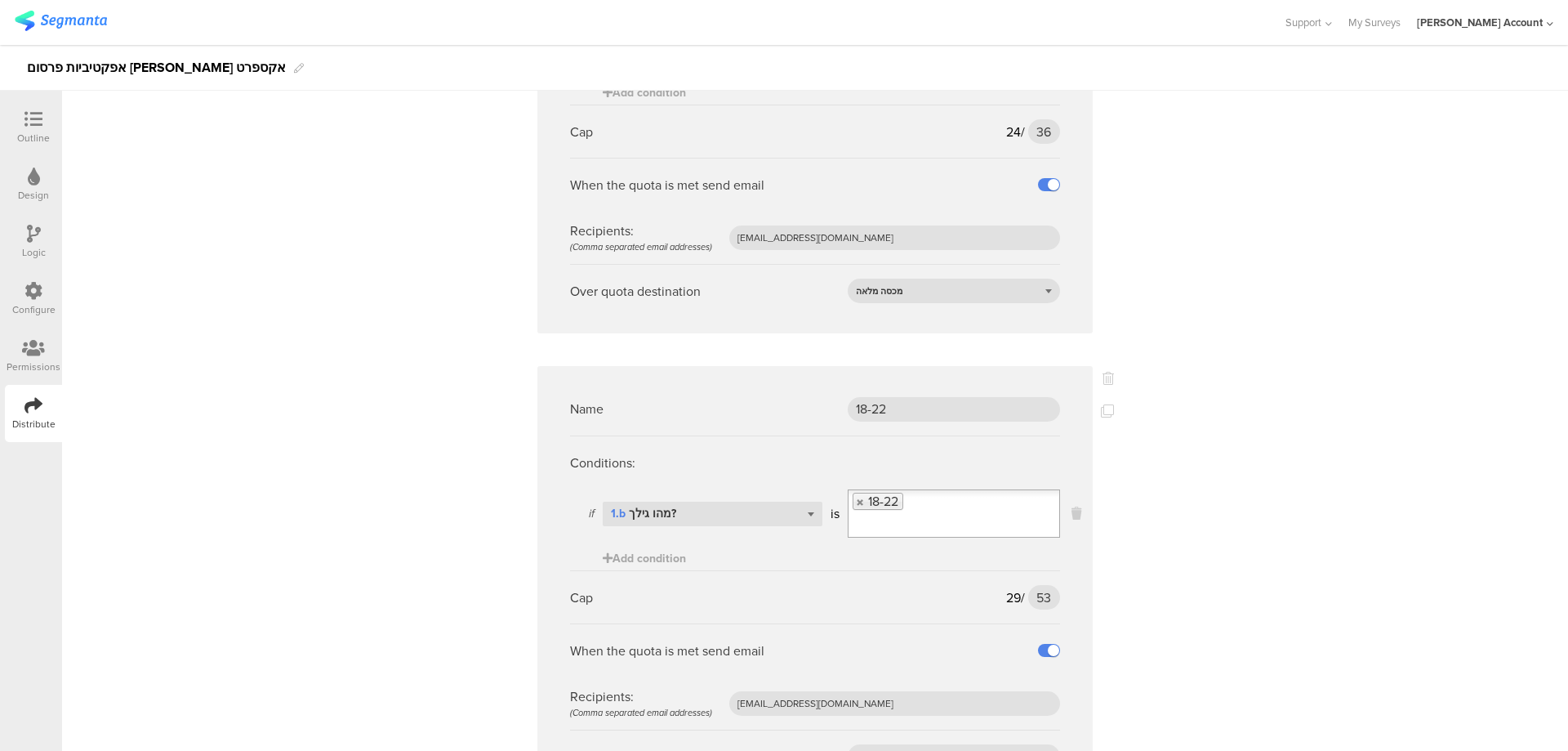
scroll to position [0, 0]
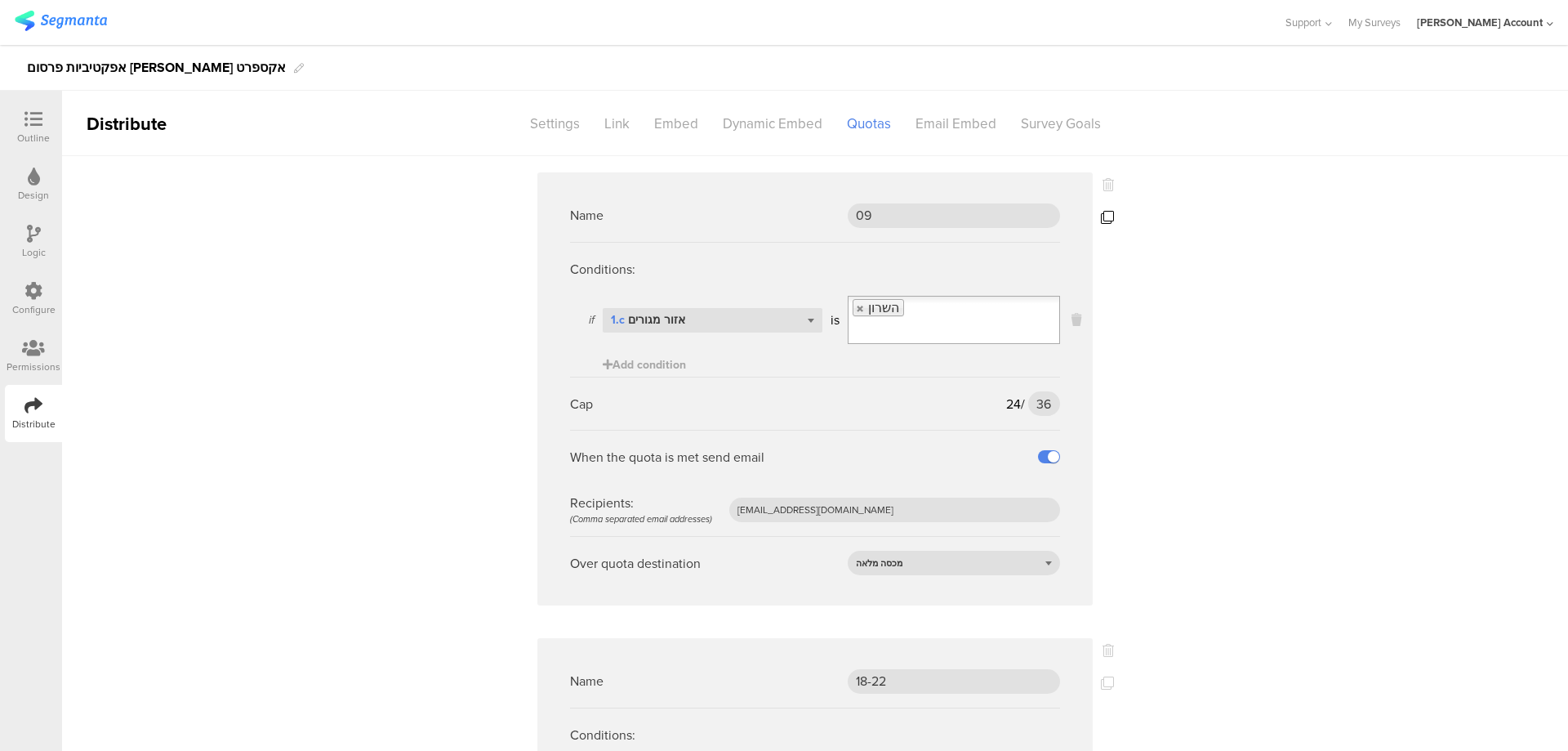
type input "103"
click at [1101, 218] on icon at bounding box center [1107, 218] width 13 height 13
drag, startPoint x: 818, startPoint y: 651, endPoint x: 802, endPoint y: 650, distance: 16.0
click at [802, 654] on div "Name Copy of 09" at bounding box center [815, 681] width 490 height 53
type input "x"
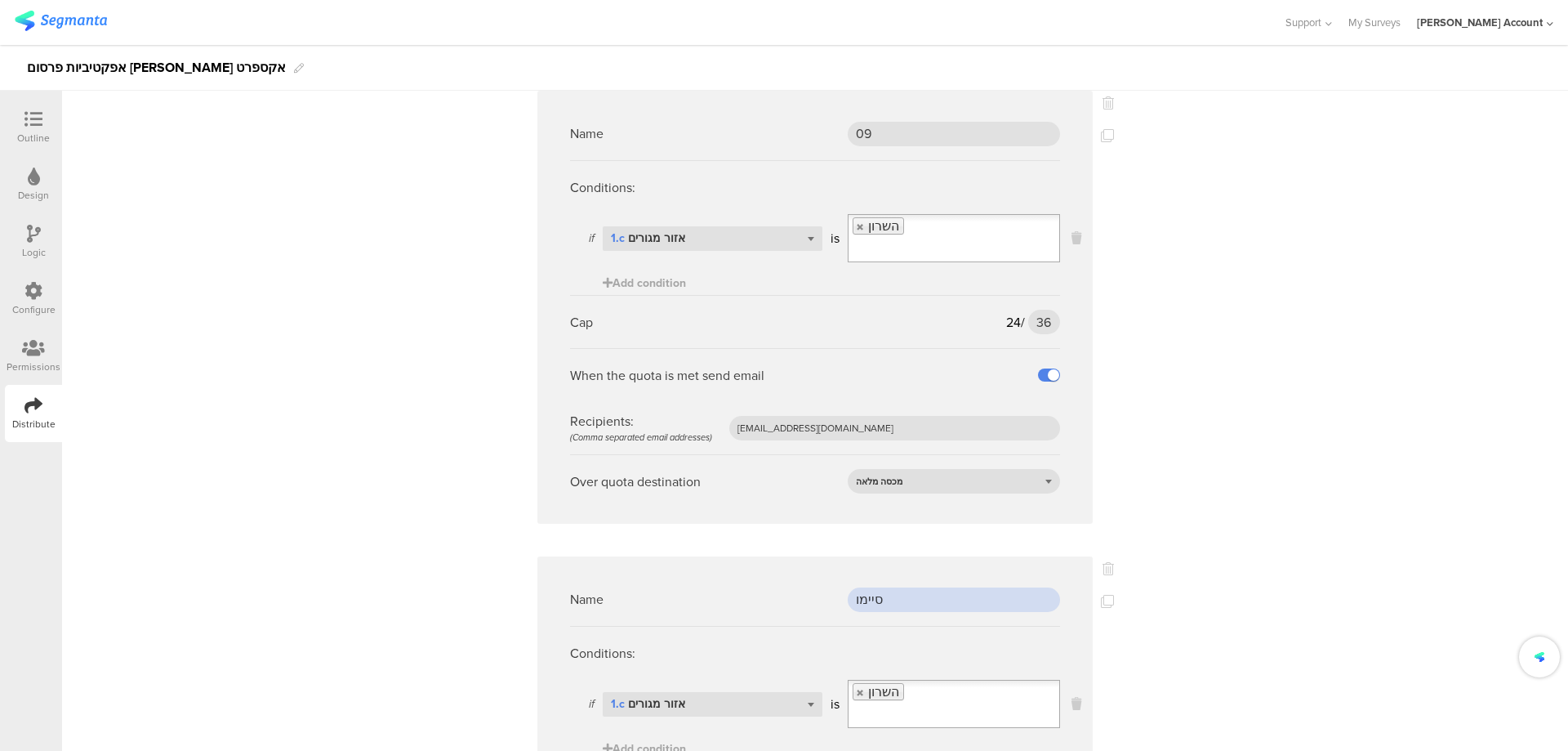
scroll to position [218, 0]
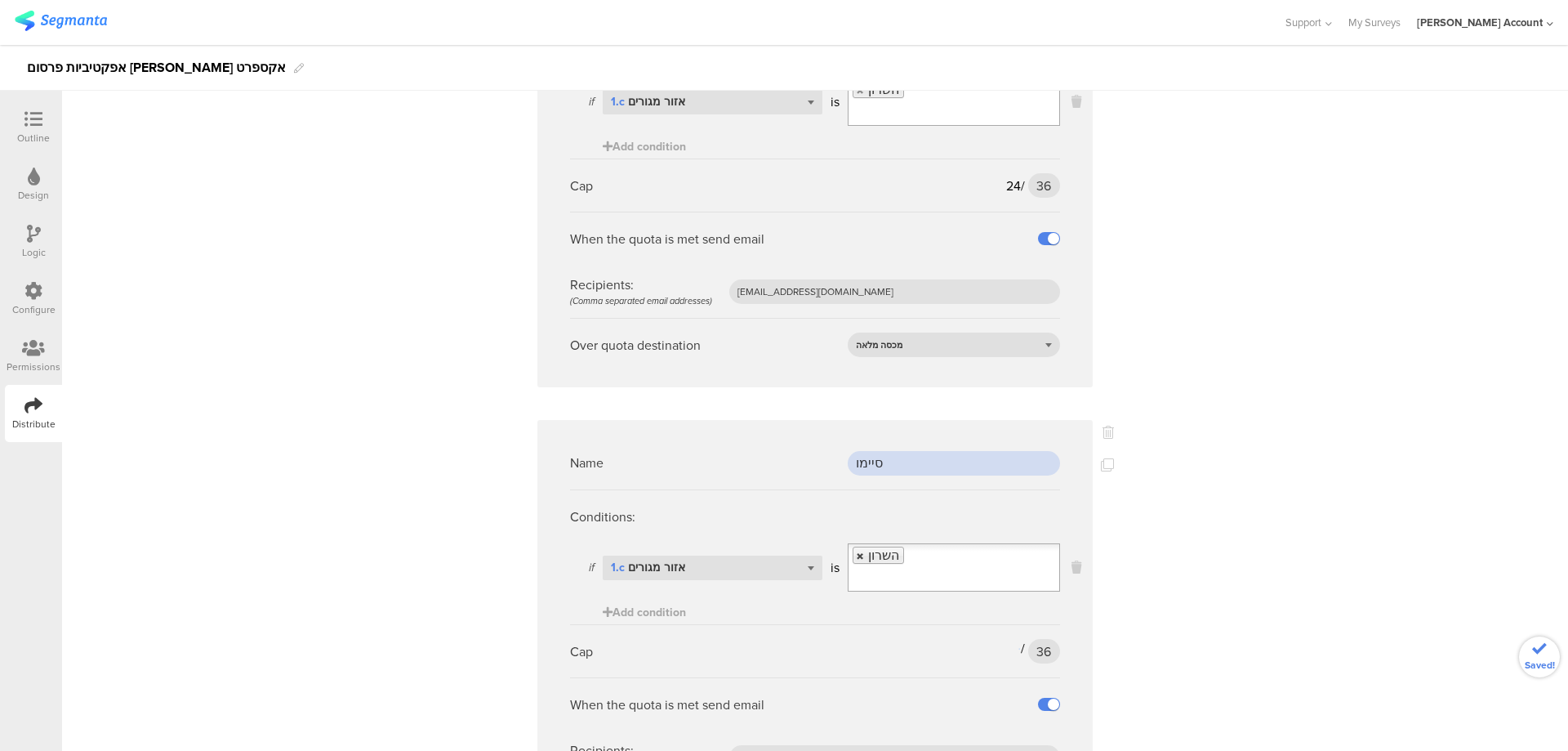
type input "סיימו"
click at [856, 551] on link at bounding box center [861, 556] width 10 height 11
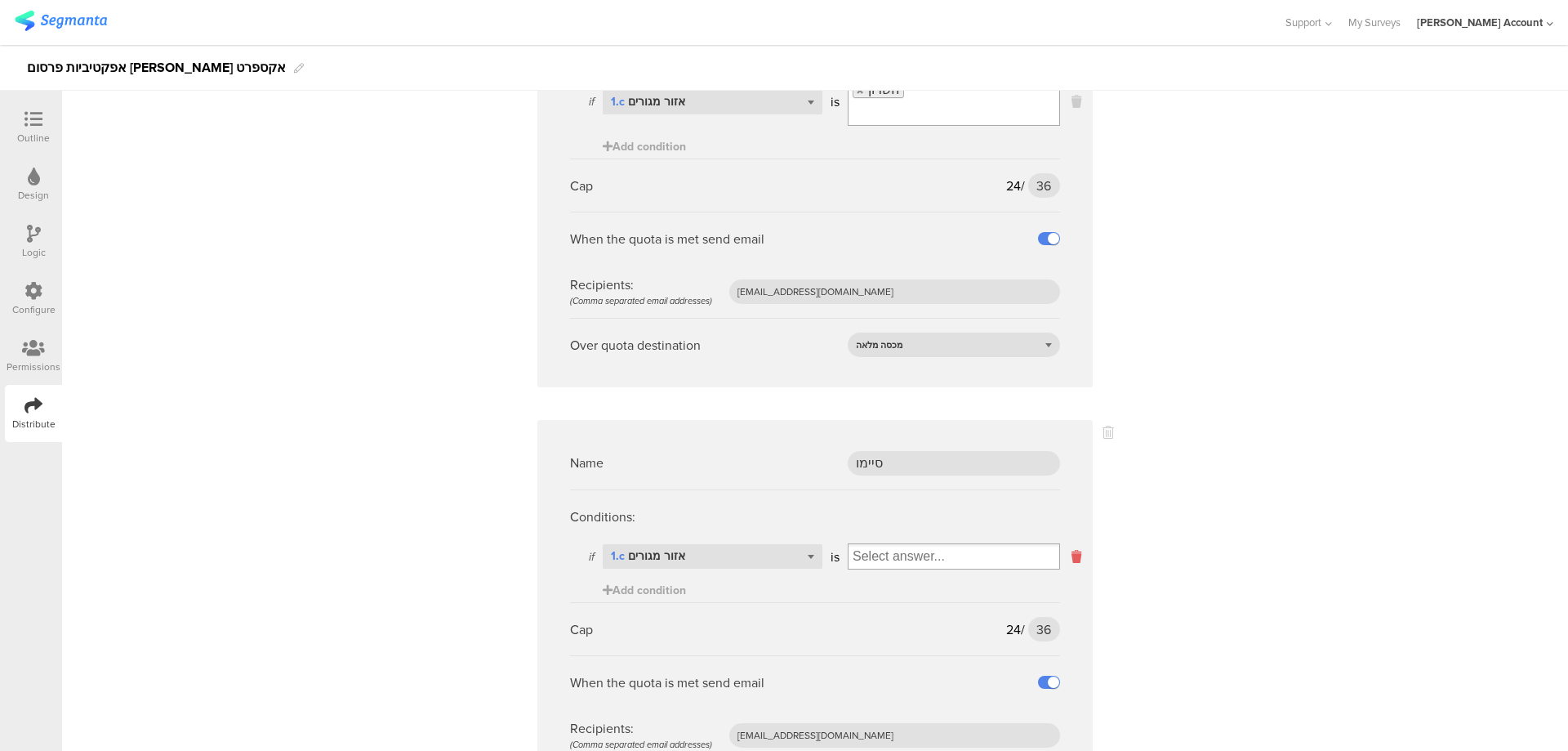
click at [1072, 548] on icon at bounding box center [1076, 557] width 10 height 19
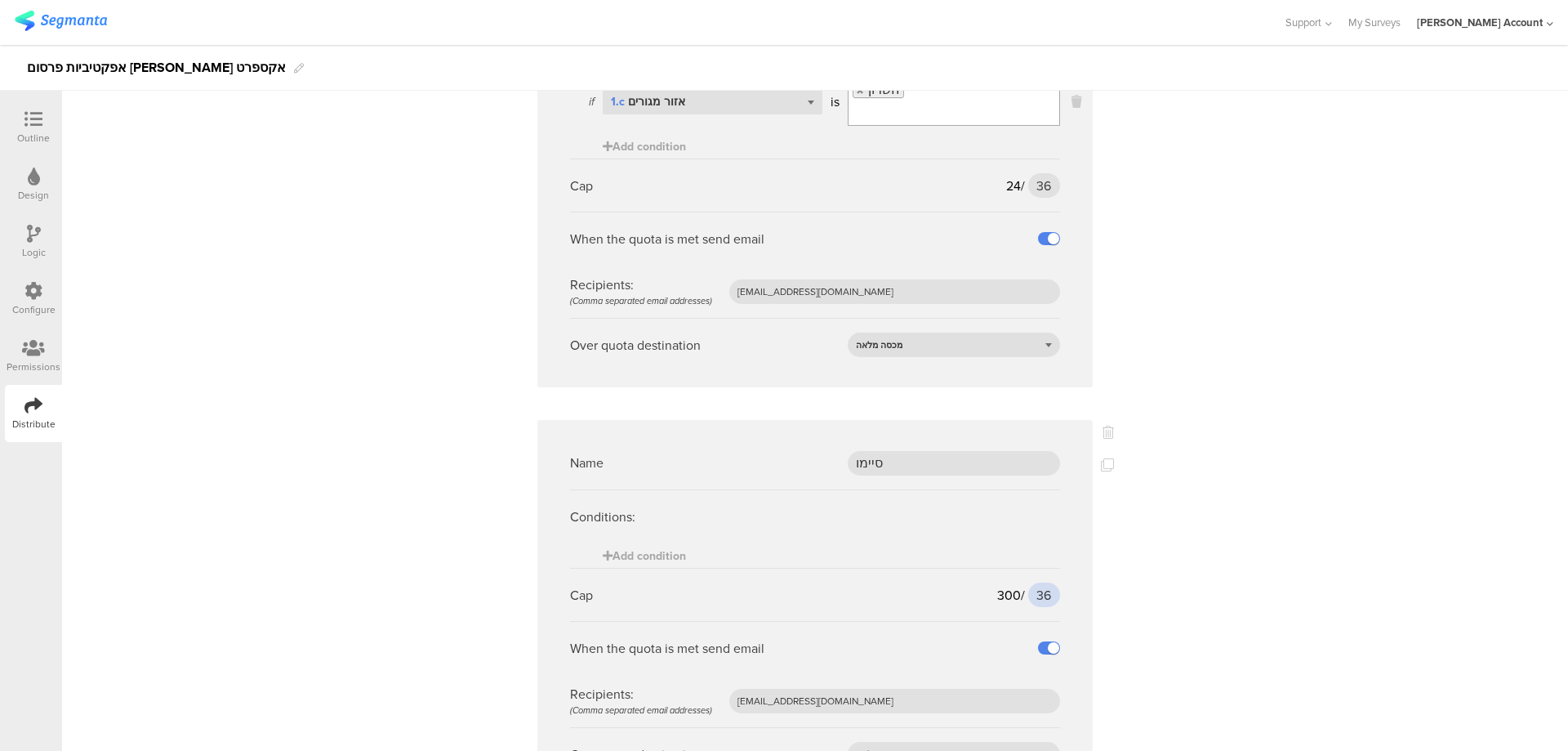
click at [1038, 582] on input "36" at bounding box center [1044, 594] width 32 height 24
type input "400"
click at [31, 237] on icon at bounding box center [33, 234] width 14 height 18
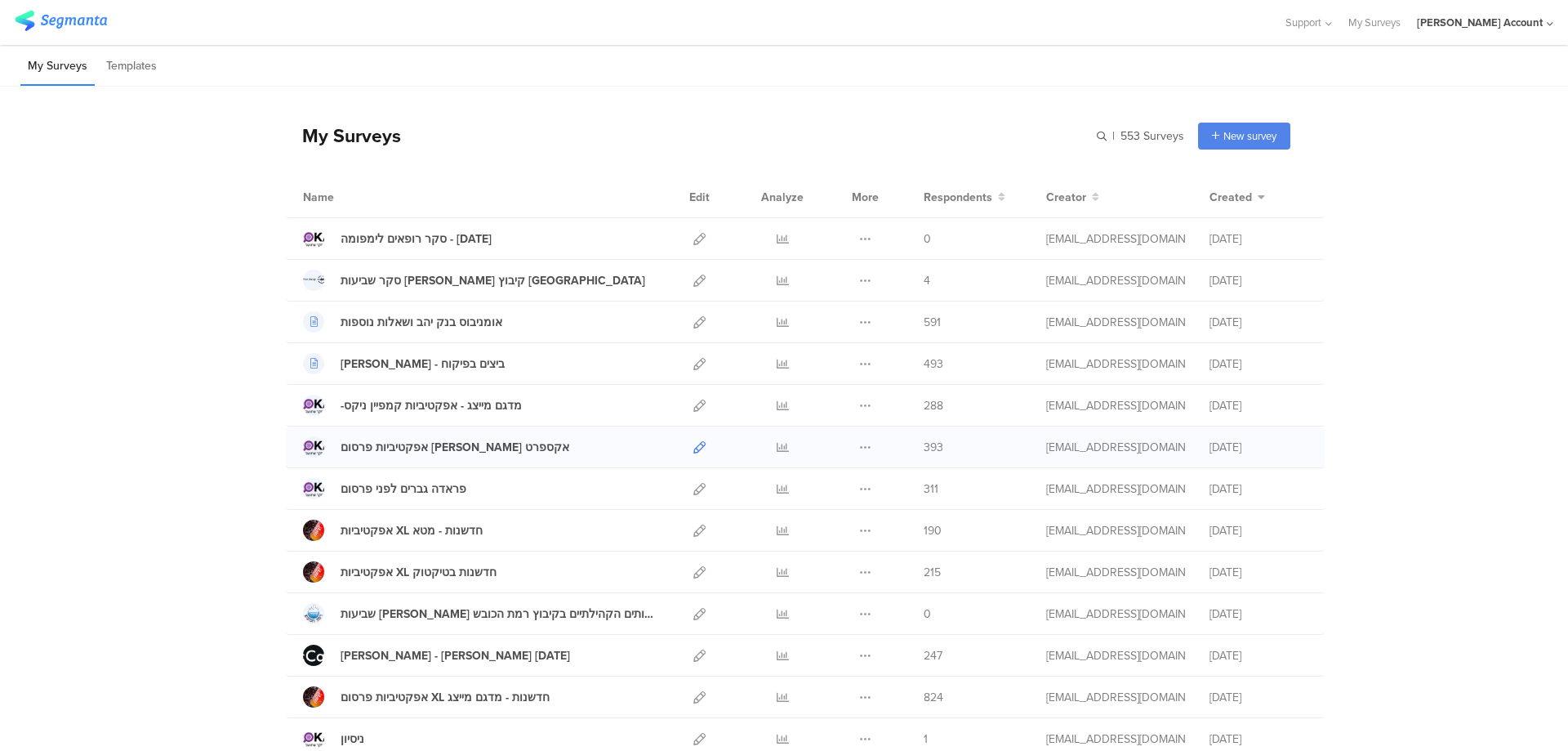
click at [694, 448] on icon at bounding box center [700, 448] width 13 height 13
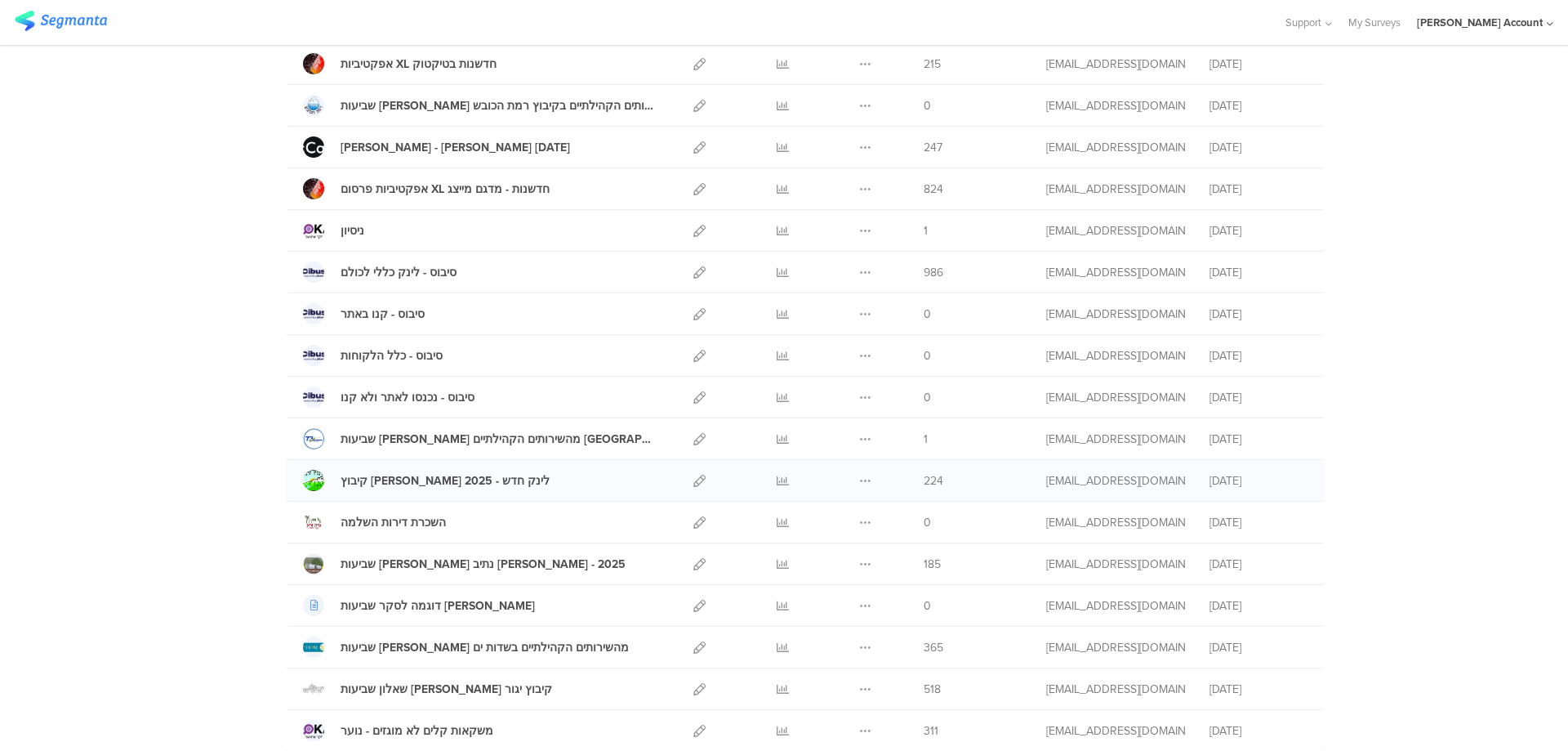
scroll to position [545, 0]
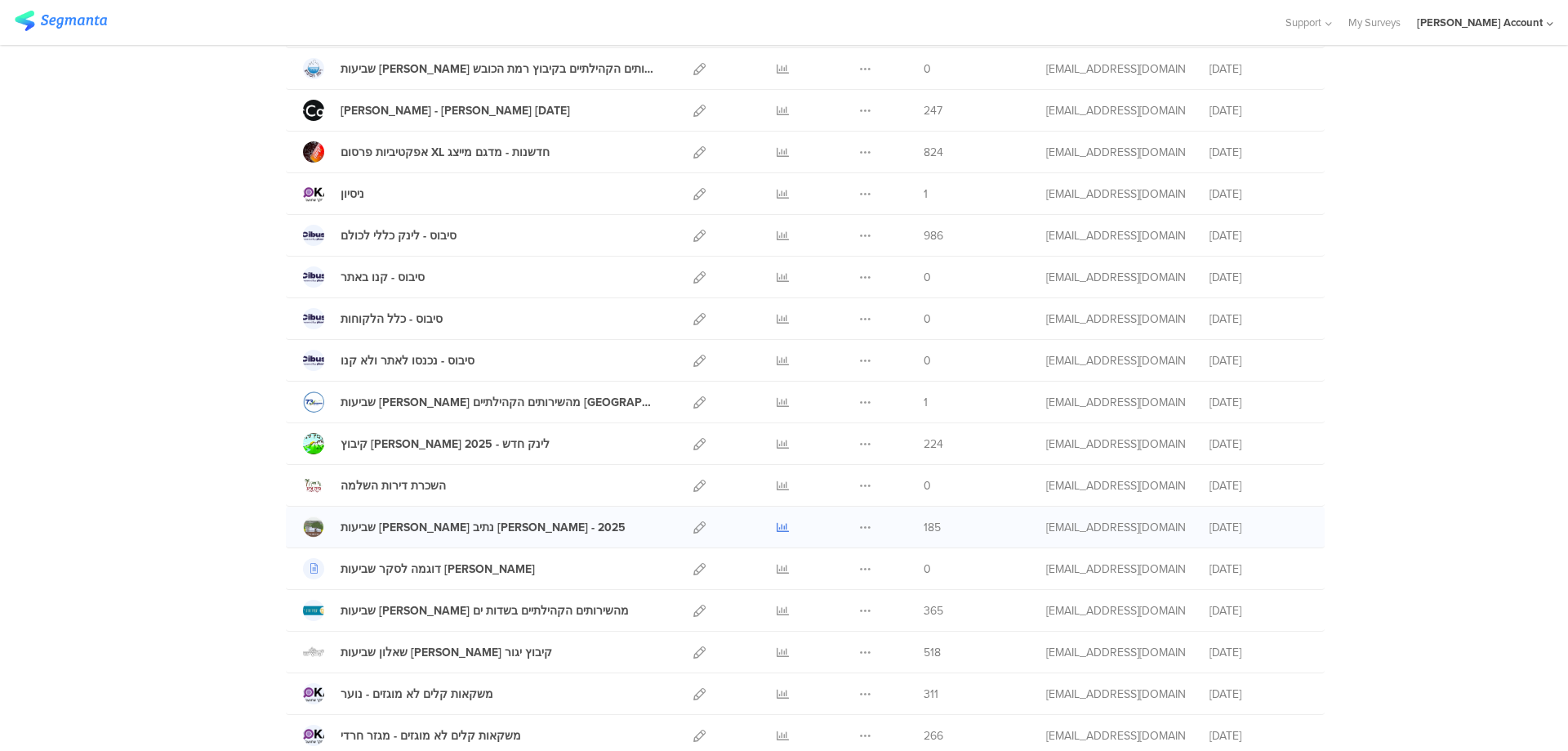
click at [778, 524] on icon at bounding box center [783, 528] width 13 height 13
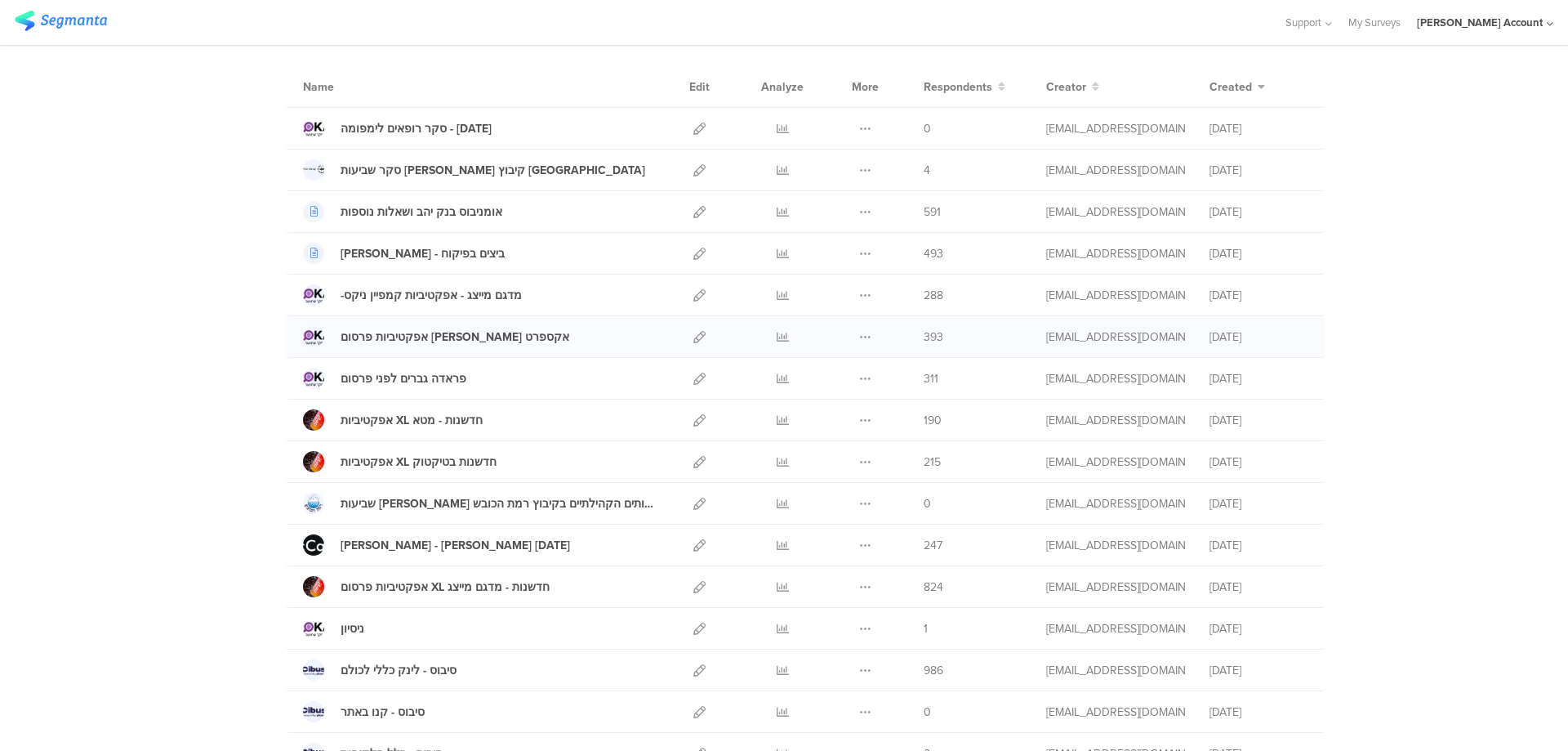
scroll to position [108, 0]
click at [777, 333] on icon at bounding box center [783, 338] width 13 height 13
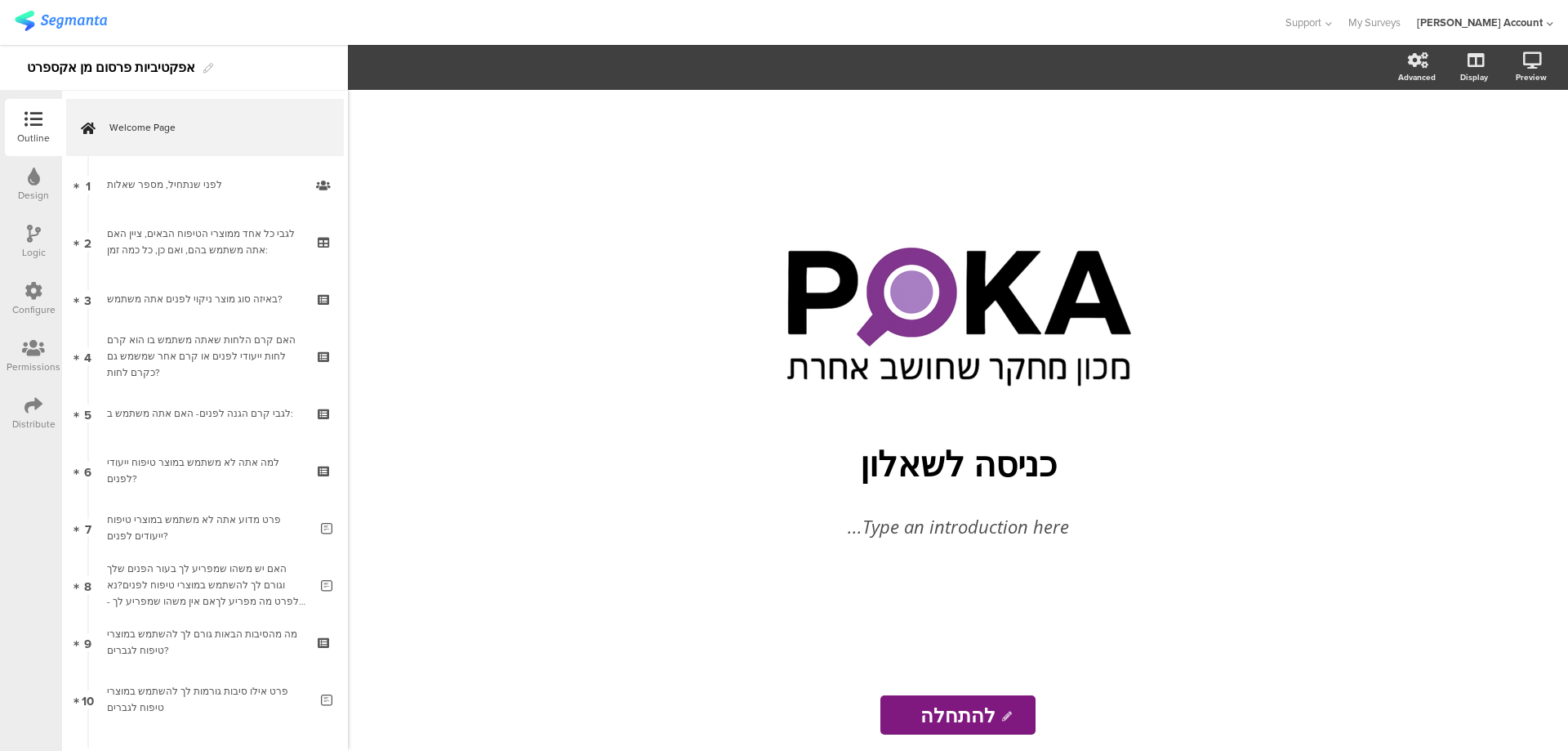
click at [30, 410] on icon at bounding box center [33, 405] width 18 height 18
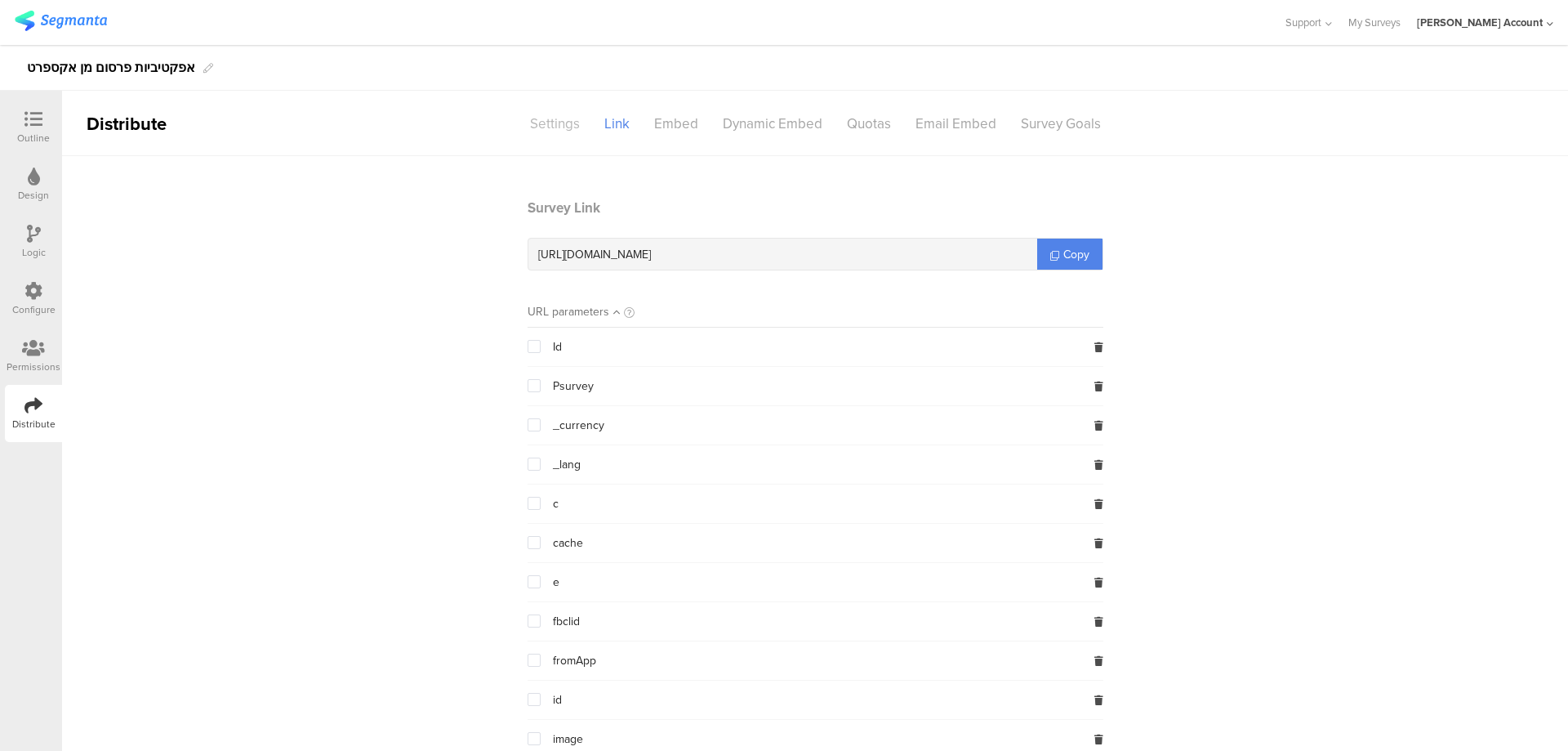
click at [541, 116] on div "Settings" at bounding box center [555, 124] width 74 height 29
